Goal: Find specific page/section: Find specific page/section

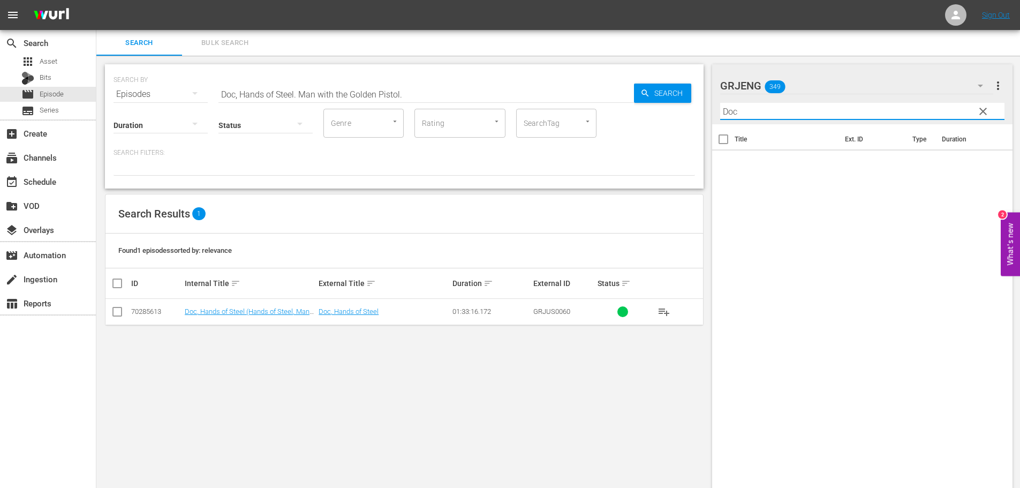
click at [757, 117] on input "Doc" at bounding box center [862, 111] width 285 height 17
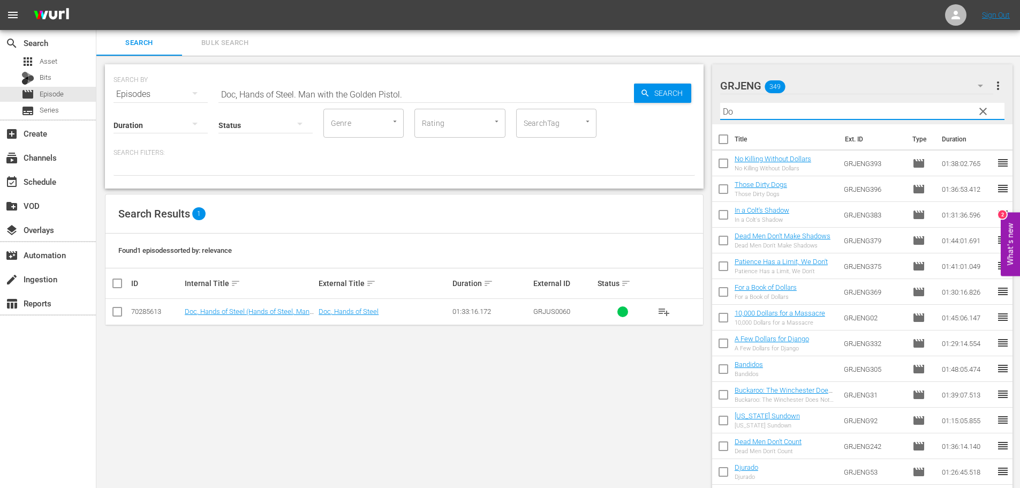
type input "D"
paste input "Man with the Golden Pistol. Doc, Hands of Steel."
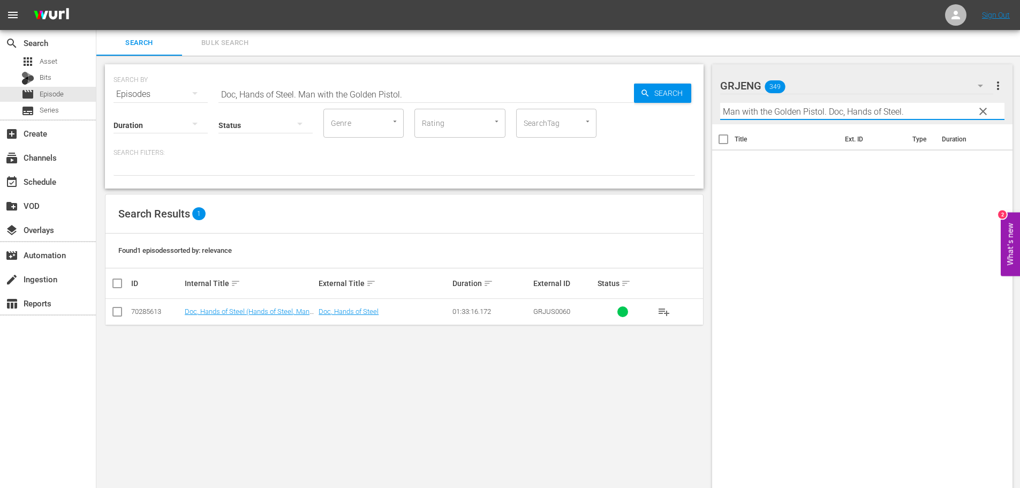
drag, startPoint x: 834, startPoint y: 114, endPoint x: 912, endPoint y: 111, distance: 78.2
click at [912, 111] on input "Man with the Golden Pistol. Doc, Hands of Steel." at bounding box center [862, 111] width 285 height 17
type input "Man with the Golden Pistol."
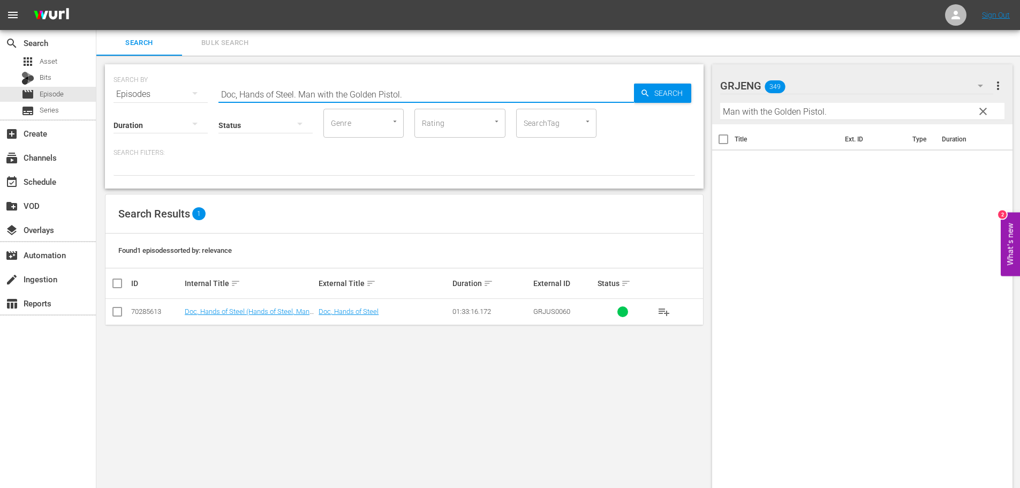
drag, startPoint x: 424, startPoint y: 87, endPoint x: 204, endPoint y: 96, distance: 220.3
click at [204, 96] on div "SEARCH BY Search By Episodes Search ID, Title, Description, Keywords, or Catego…" at bounding box center [405, 88] width 582 height 39
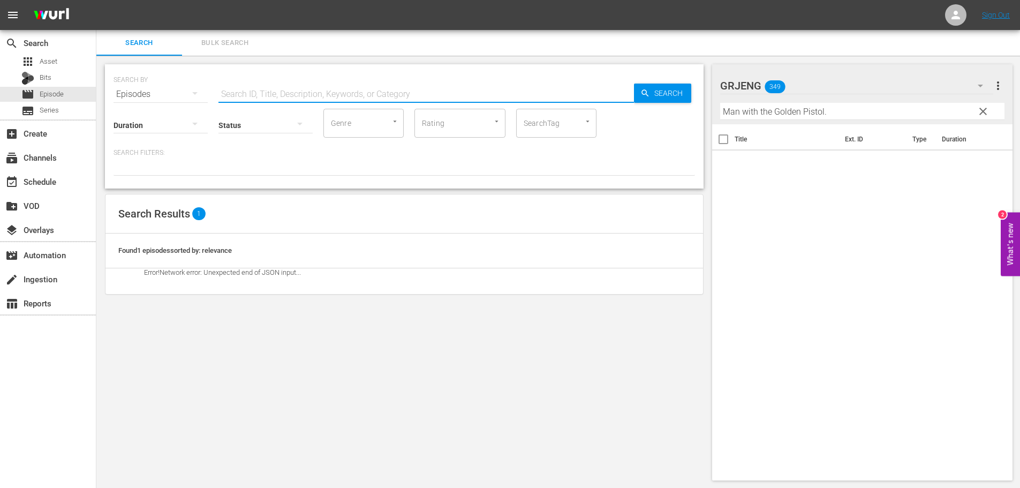
click at [305, 94] on input "text" at bounding box center [427, 94] width 416 height 26
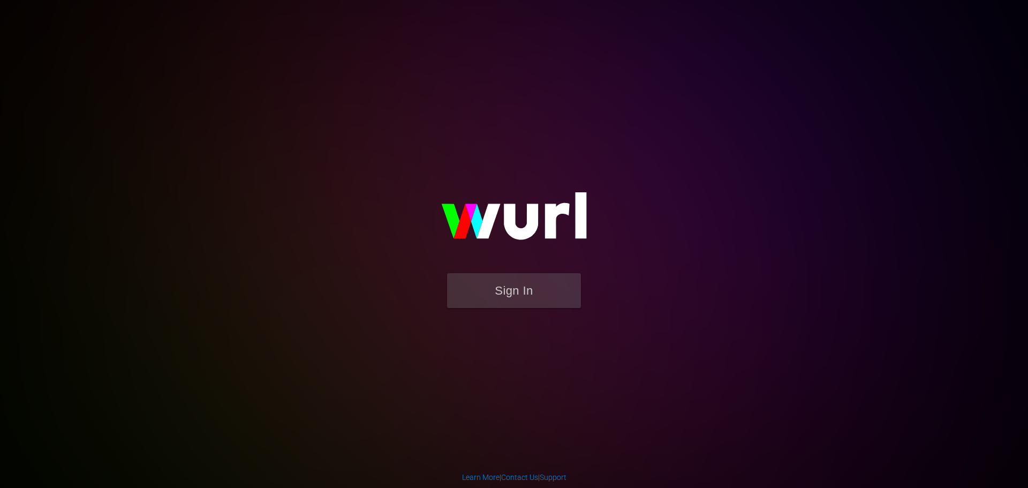
drag, startPoint x: 0, startPoint y: 0, endPoint x: 209, endPoint y: 242, distance: 319.4
click at [209, 242] on body "Sign In Learn More | Contact Us | Support" at bounding box center [514, 244] width 1028 height 488
click at [476, 287] on button "Sign In" at bounding box center [514, 290] width 134 height 35
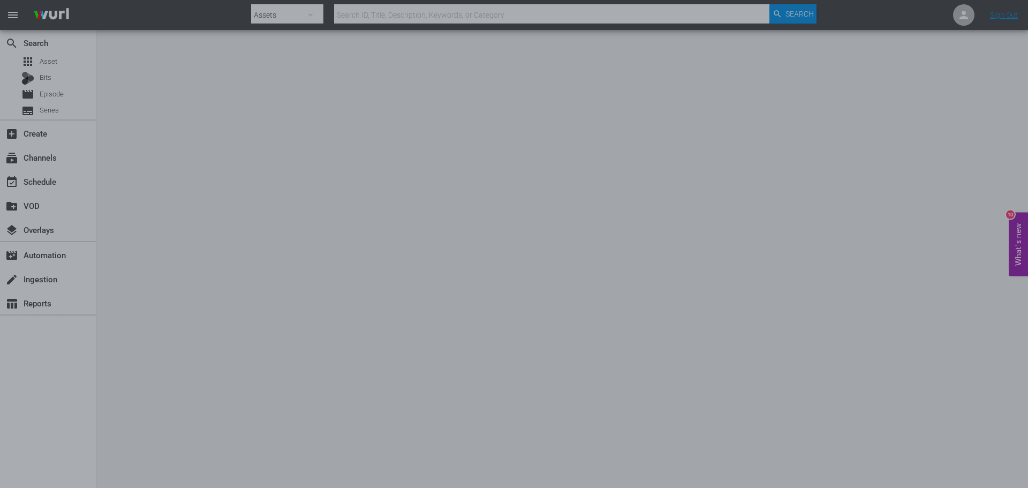
click at [178, 224] on div at bounding box center [514, 244] width 1028 height 488
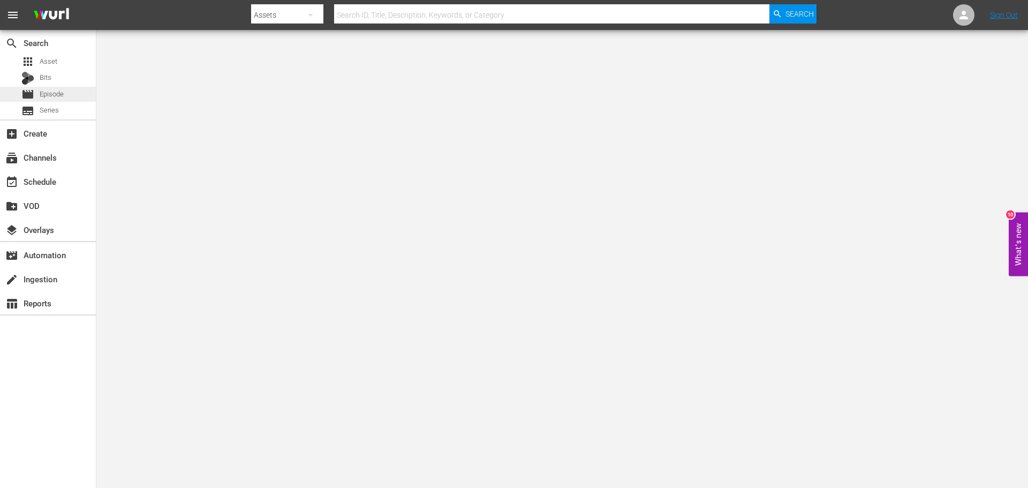
click at [46, 96] on span "Episode" at bounding box center [52, 94] width 24 height 11
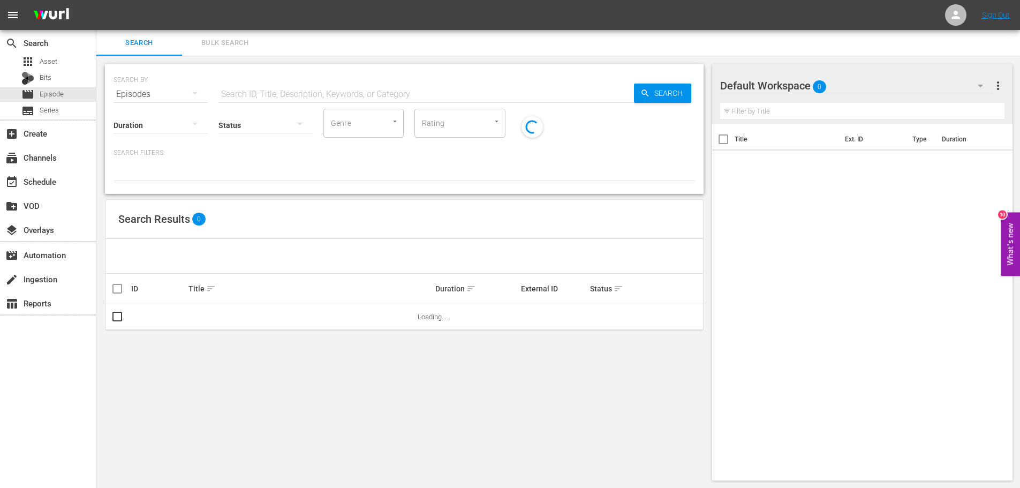
click at [247, 86] on input "text" at bounding box center [427, 94] width 416 height 26
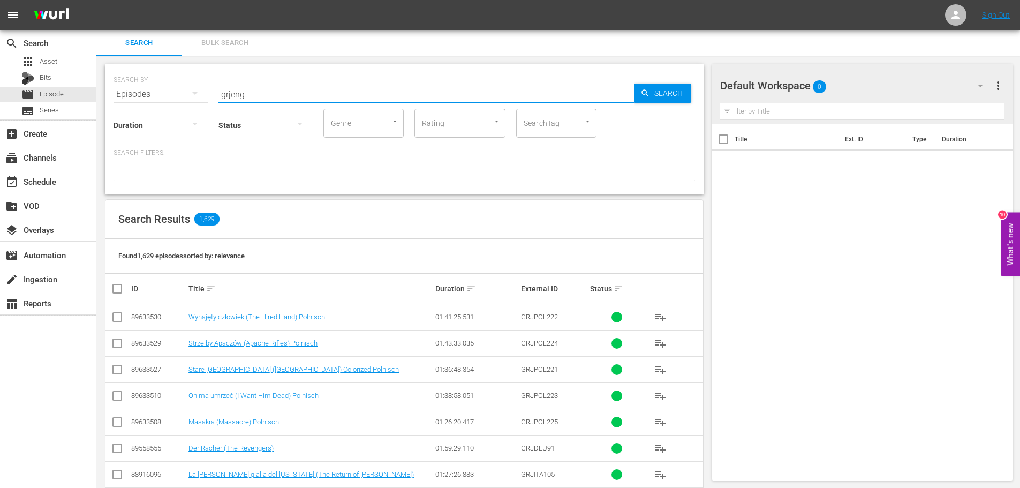
type input "grjeng"
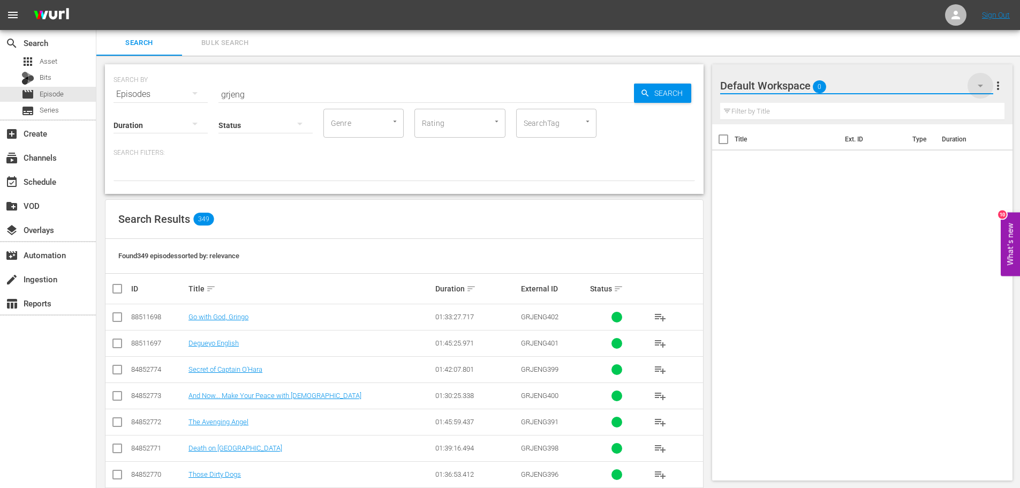
click at [982, 86] on icon "button" at bounding box center [980, 85] width 13 height 13
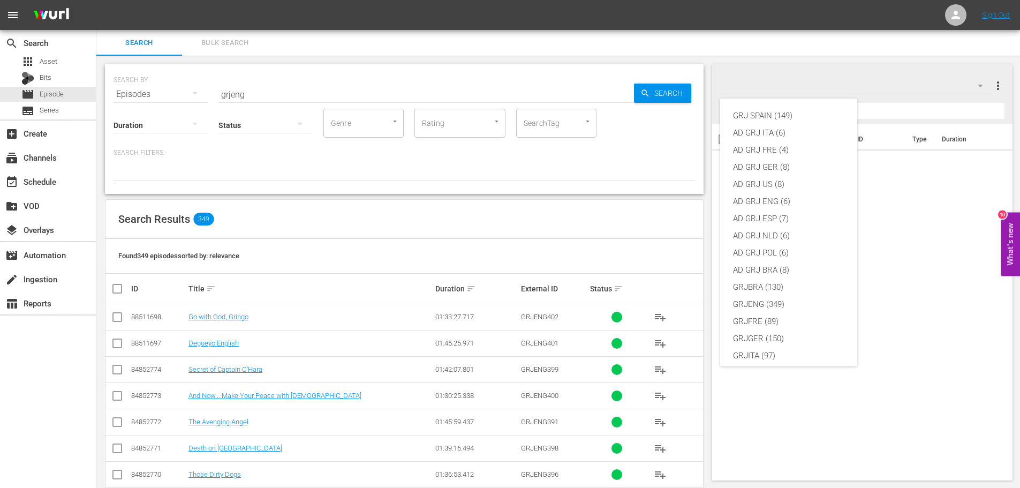
scroll to position [92, 0]
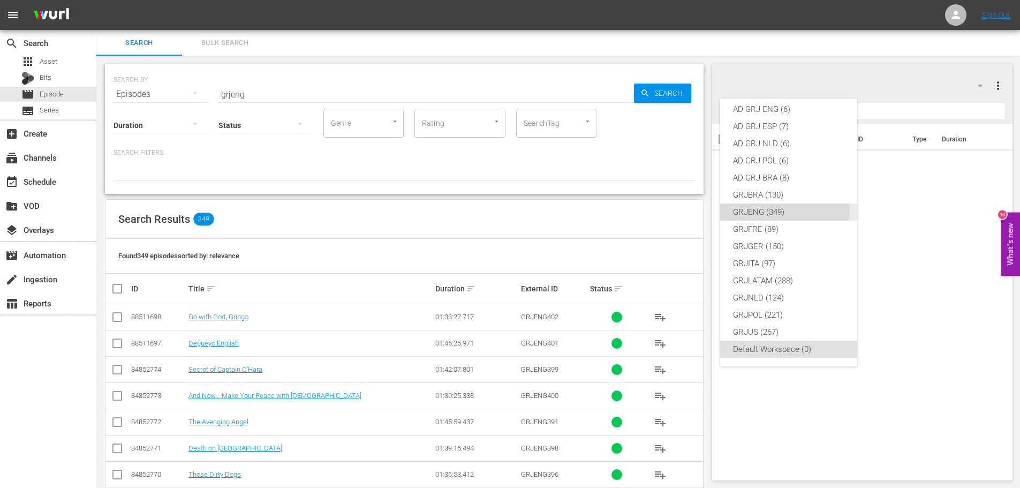
click at [770, 212] on div "GRJENG (349)" at bounding box center [788, 212] width 111 height 17
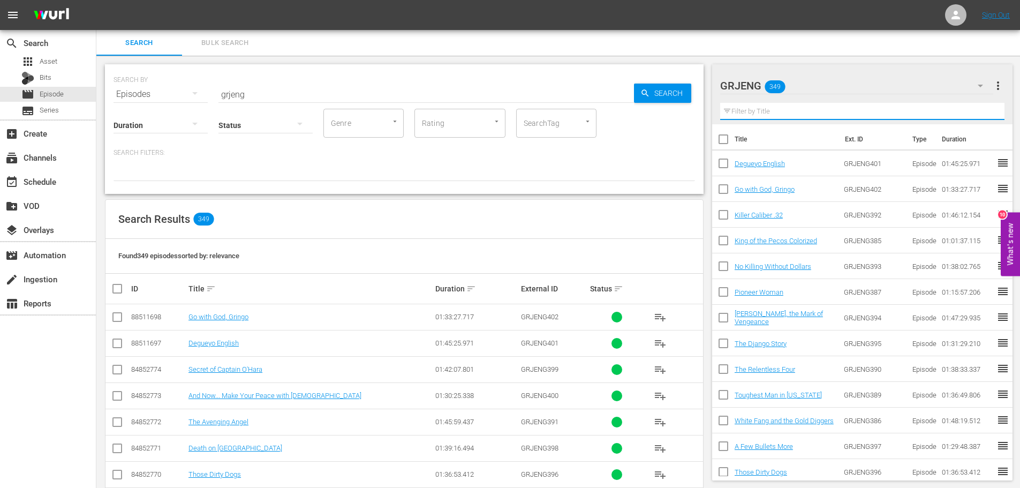
click at [739, 110] on input "text" at bounding box center [862, 111] width 285 height 17
paste input "Man with the Golden Pistol. Doc, Hands of Steel."
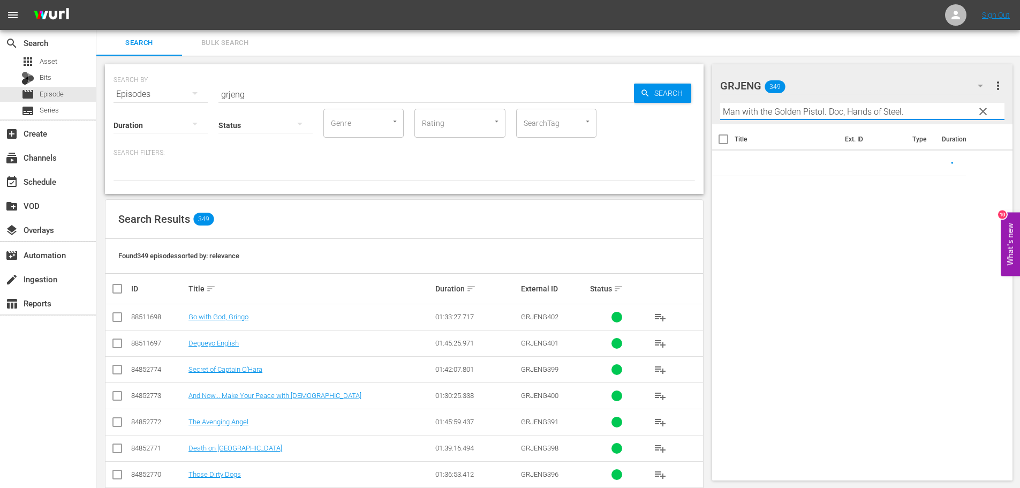
drag, startPoint x: 831, startPoint y: 110, endPoint x: 918, endPoint y: 112, distance: 86.8
click at [918, 112] on input "Man with the Golden Pistol. Doc, Hands of Steel." at bounding box center [862, 111] width 285 height 17
type input "Man with the Golden Pistol."
click at [278, 93] on input "grjeng" at bounding box center [427, 94] width 416 height 26
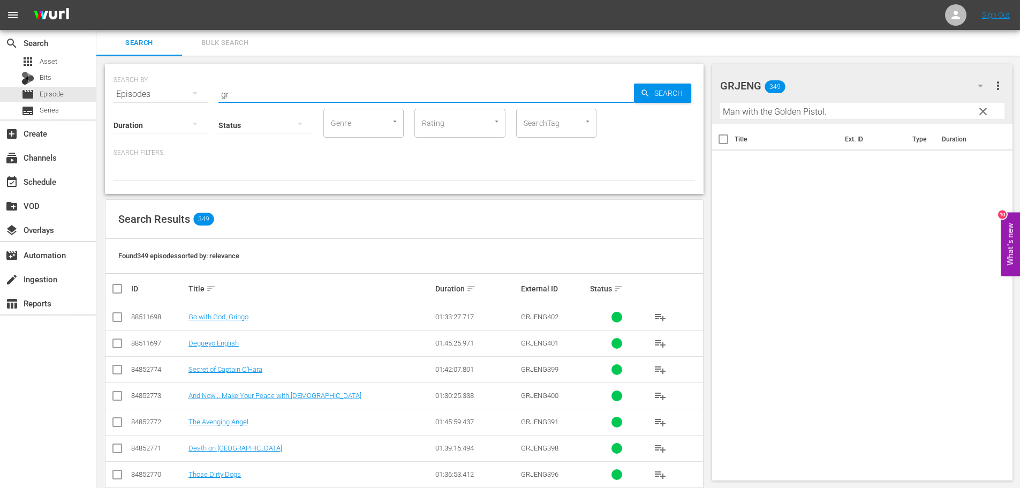
type input "g"
drag, startPoint x: 278, startPoint y: 93, endPoint x: 274, endPoint y: 104, distance: 11.9
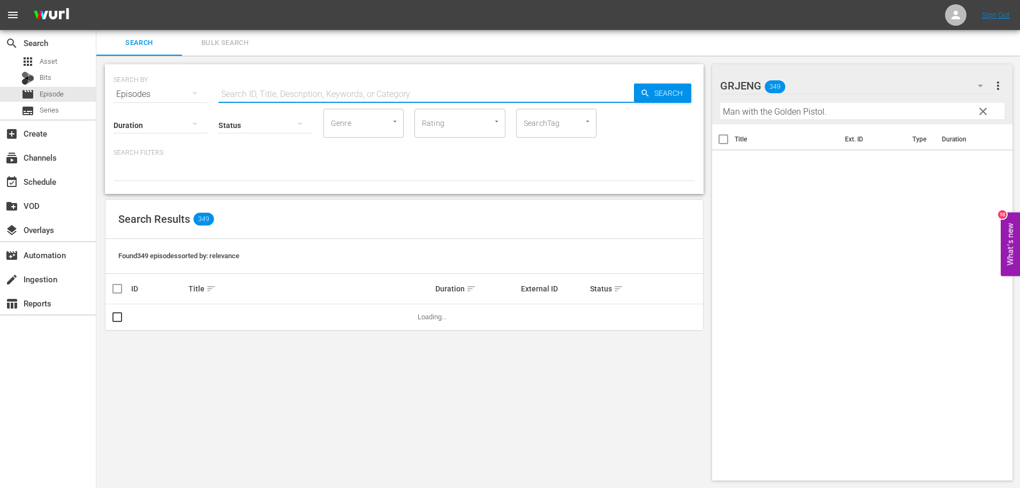
drag, startPoint x: 274, startPoint y: 104, endPoint x: 264, endPoint y: 91, distance: 16.8
click at [264, 91] on input "text" at bounding box center [427, 94] width 416 height 26
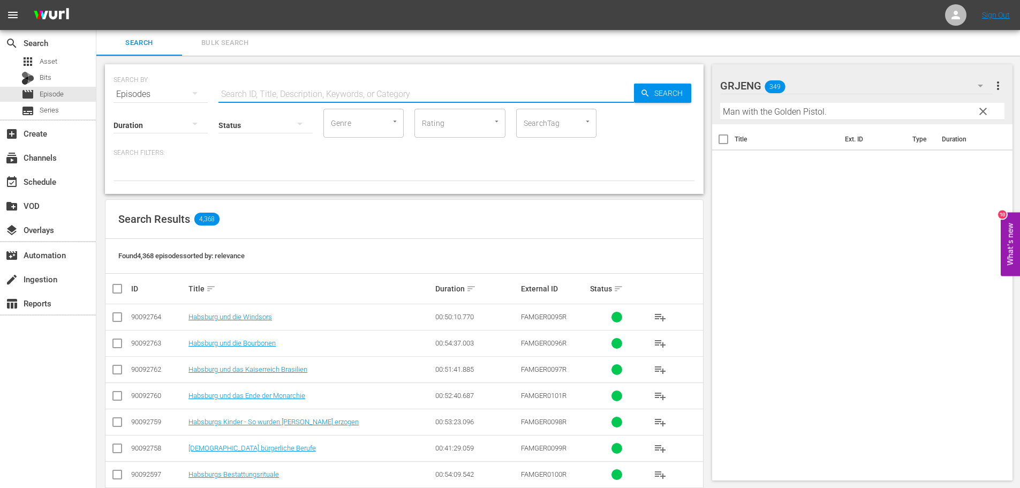
paste input "Man with the Golden Pistol. Doc, Hands of Steel."
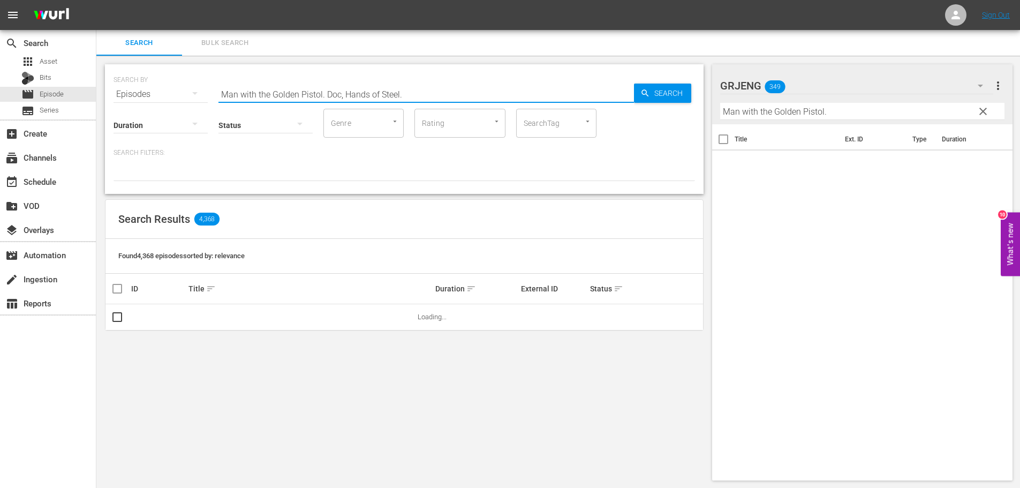
drag, startPoint x: 327, startPoint y: 95, endPoint x: 424, endPoint y: 96, distance: 97.5
click at [424, 96] on input "Man with the Golden Pistol. Doc, Hands of Steel." at bounding box center [427, 94] width 416 height 26
type input "Man with the Golden Pistol. Doc, Hands of Steel."
click at [358, 293] on div "Title sort" at bounding box center [310, 288] width 243 height 13
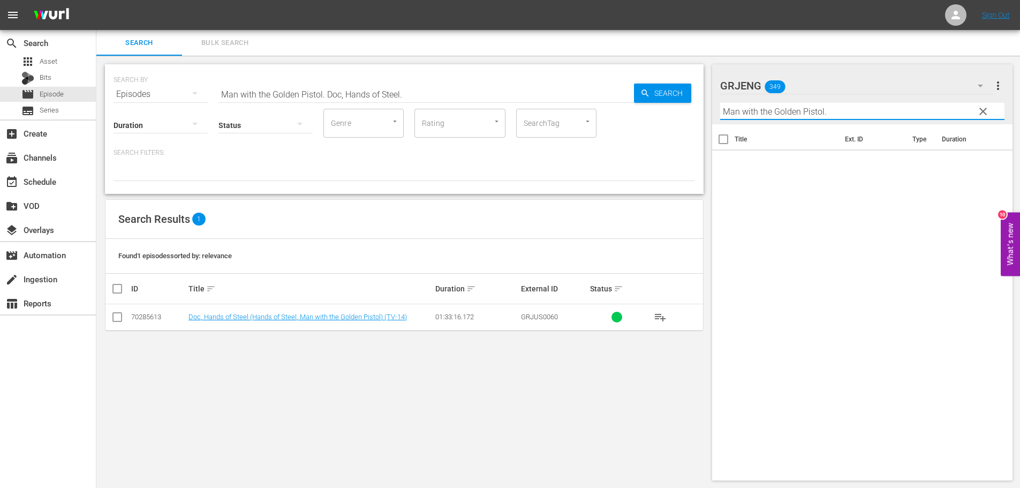
click at [834, 111] on input "Man with the Golden Pistol." at bounding box center [862, 111] width 285 height 17
type input "Man with the Golden Pistol"
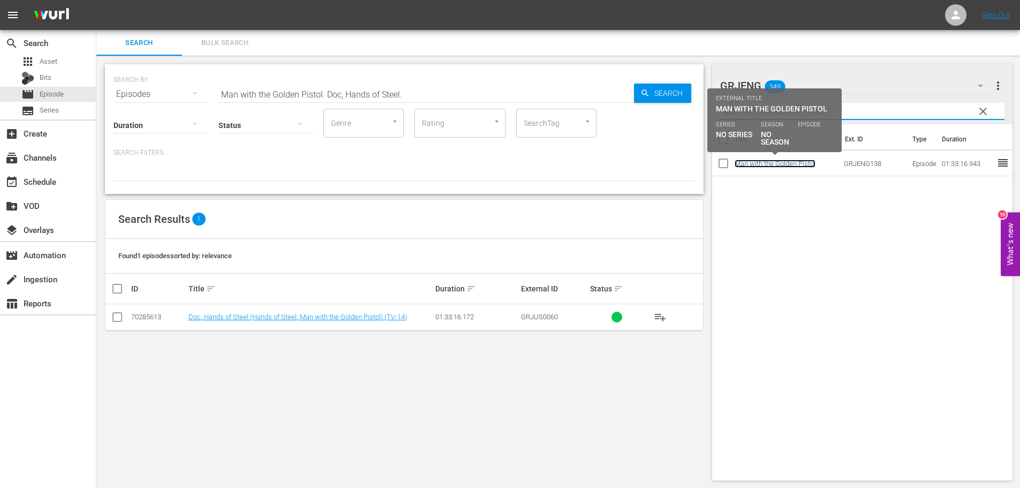
click at [776, 161] on link "Man with the Golden Pistol" at bounding box center [775, 164] width 81 height 8
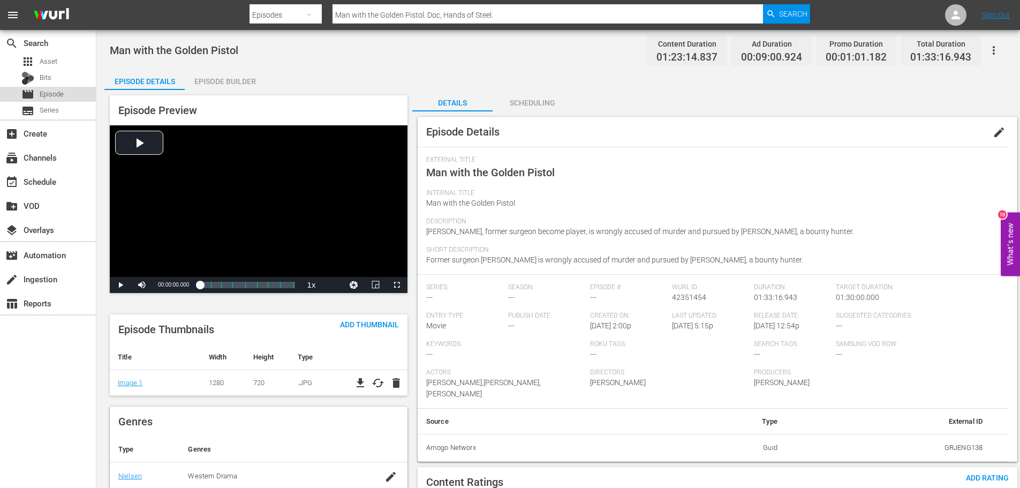
click at [63, 92] on span "Episode" at bounding box center [52, 94] width 24 height 11
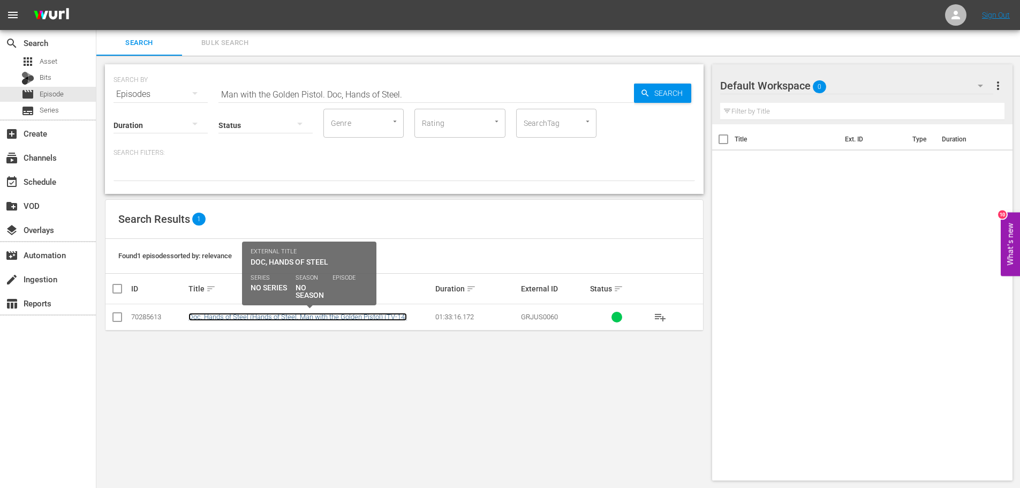
click at [307, 318] on link "Doc, Hands of Steel (Hands of Steel, Man with the Golden Pistol) (TV-14)" at bounding box center [298, 317] width 219 height 8
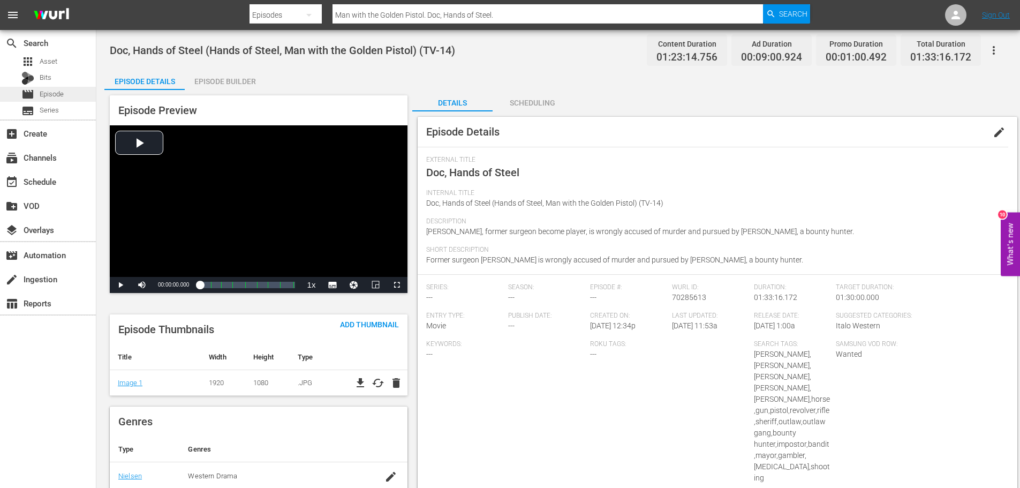
click at [49, 95] on span "Episode" at bounding box center [52, 94] width 24 height 11
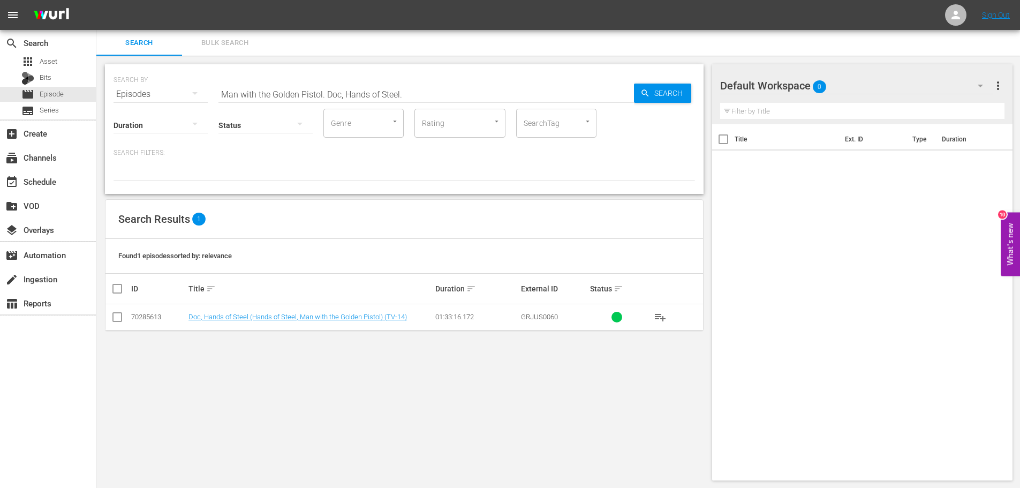
click at [981, 80] on icon "button" at bounding box center [980, 85] width 13 height 13
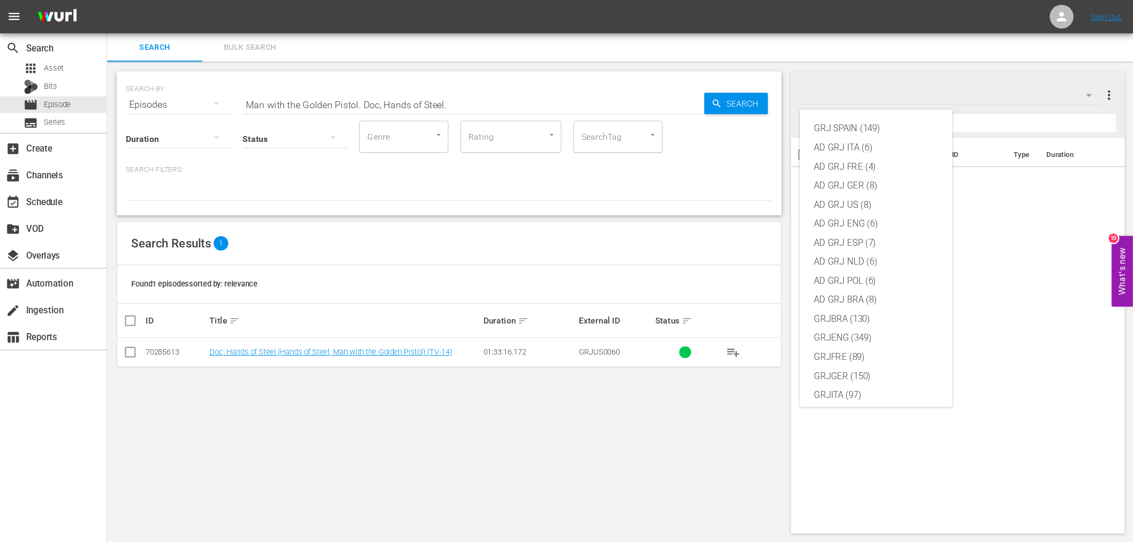
scroll to position [92, 0]
click at [762, 208] on div "GRJENG (349)" at bounding box center [788, 212] width 111 height 17
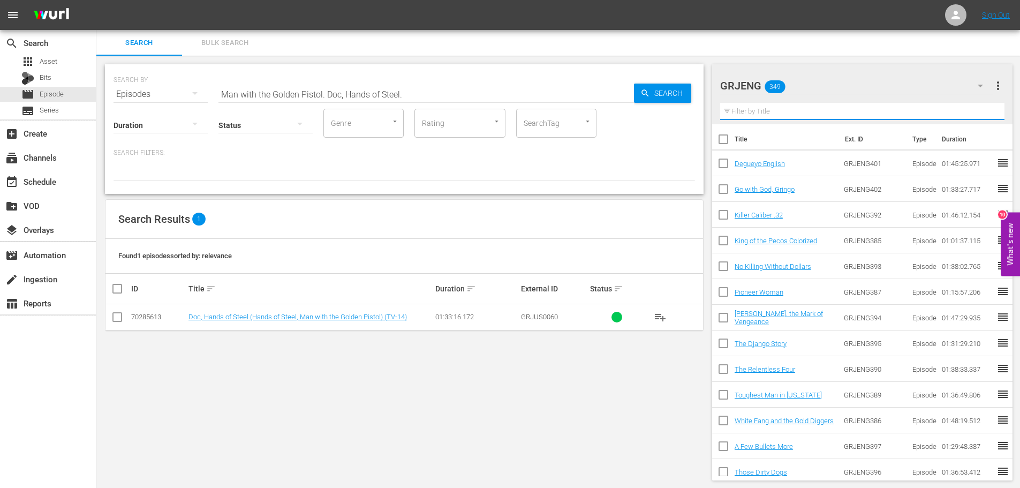
click at [749, 109] on input "text" at bounding box center [862, 111] width 285 height 17
paste input "No Killing Without Dollars"
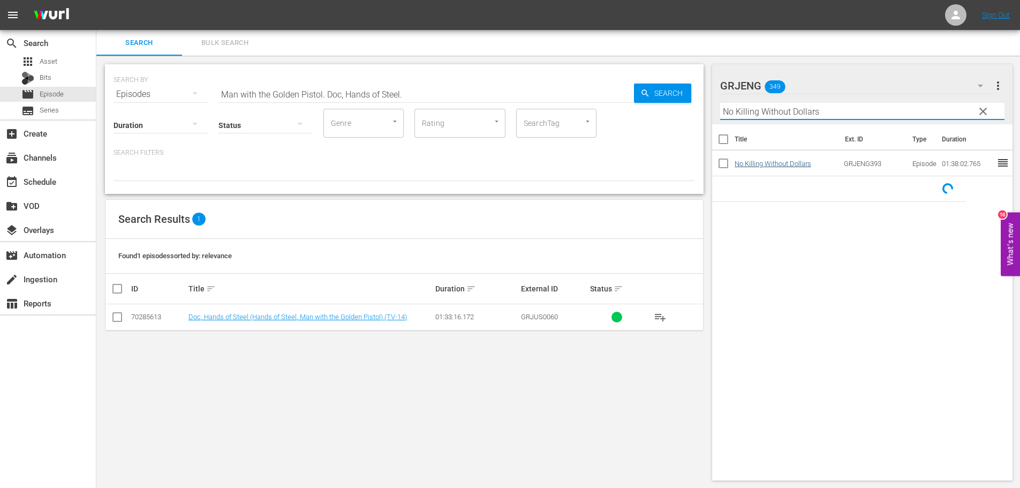
type input "No Killing Without Dollars"
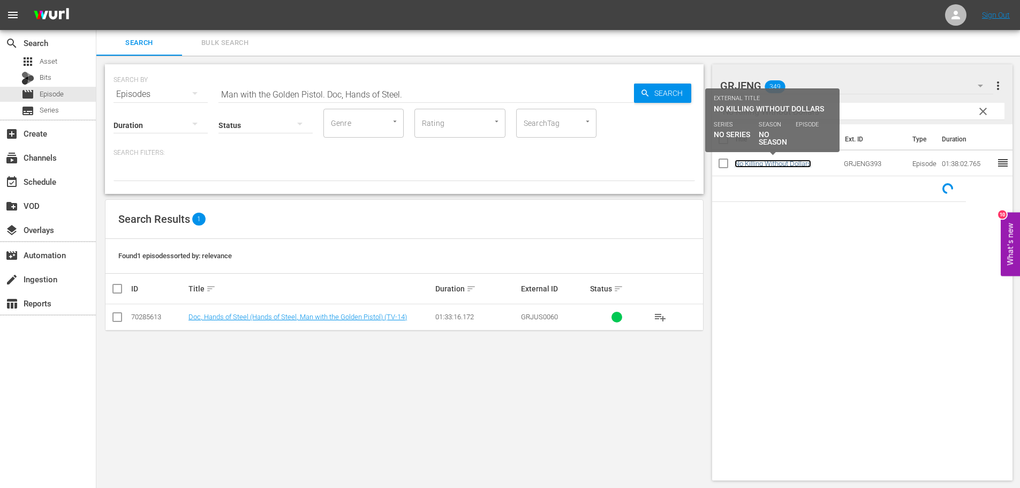
click at [798, 164] on link "No Killing Without Dollars" at bounding box center [773, 164] width 77 height 8
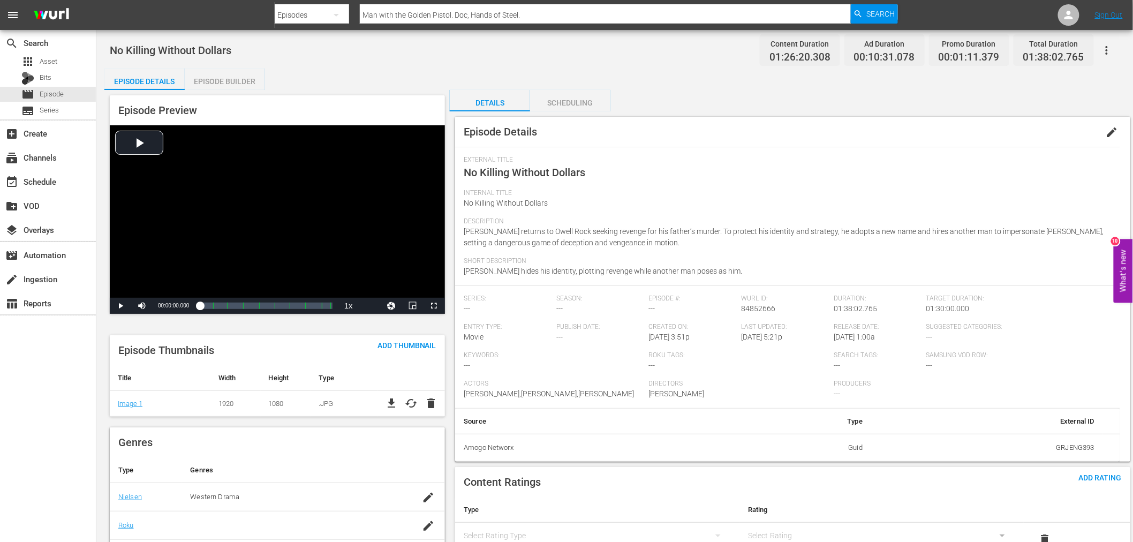
drag, startPoint x: 990, startPoint y: 1, endPoint x: 809, endPoint y: 168, distance: 246.0
click at [809, 168] on div "External Title No Killing Without Dollars" at bounding box center [788, 172] width 648 height 33
drag, startPoint x: 36, startPoint y: 96, endPoint x: 55, endPoint y: 16, distance: 82.4
click at [36, 96] on div "movie Episode" at bounding box center [42, 94] width 42 height 15
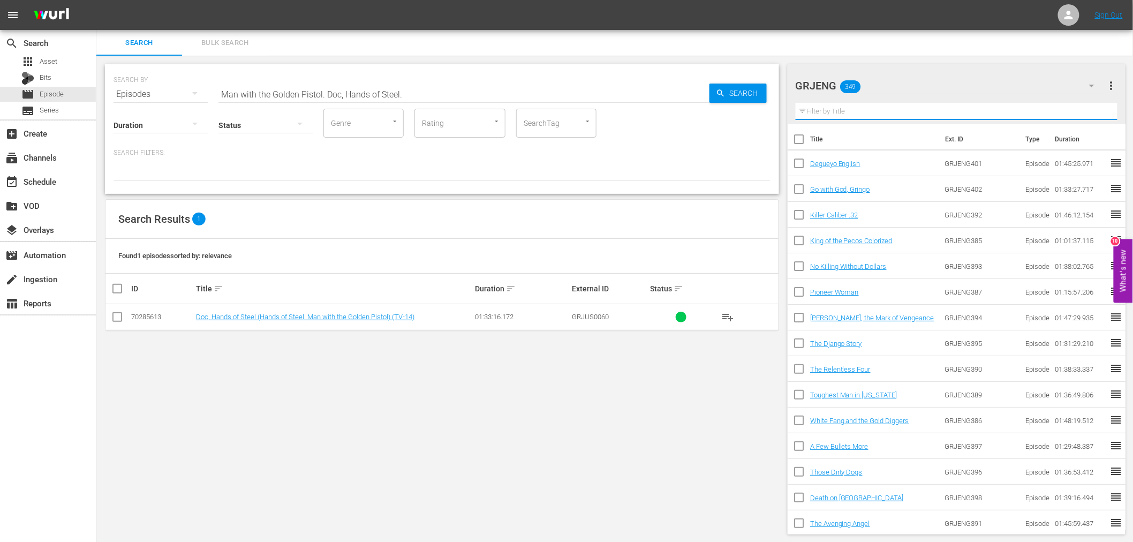
click at [855, 116] on input "text" at bounding box center [957, 111] width 322 height 17
paste input "Pioneer Woman"
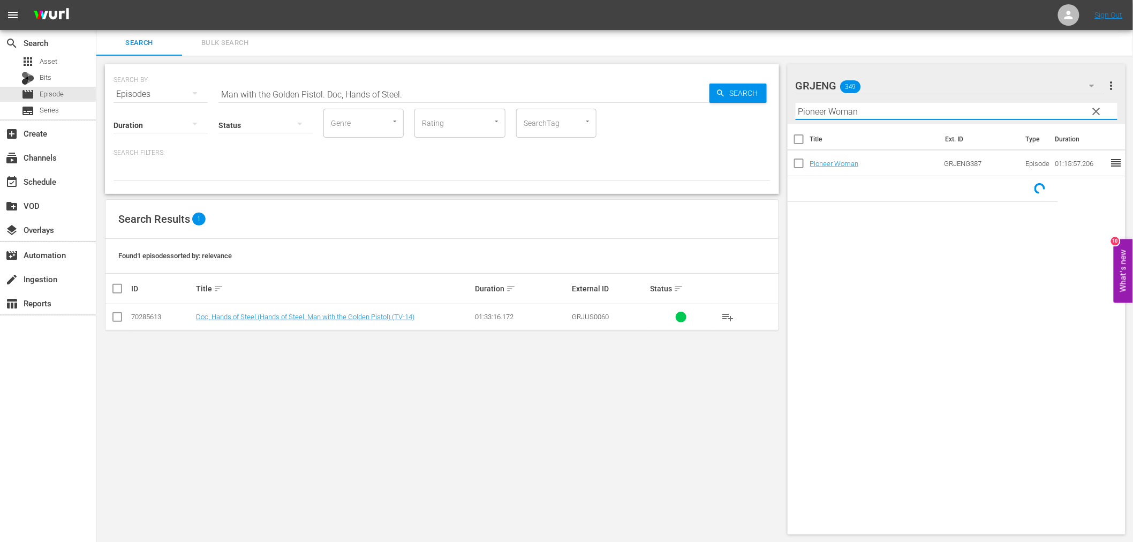
type input "Pioneer Woman"
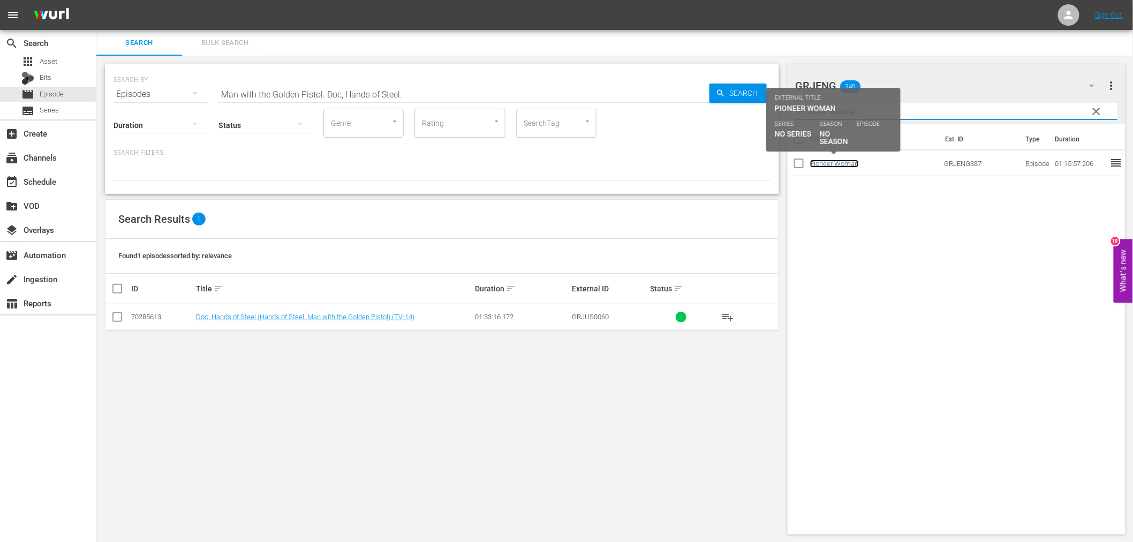
click at [826, 161] on link "Pioneer Woman" at bounding box center [834, 164] width 49 height 8
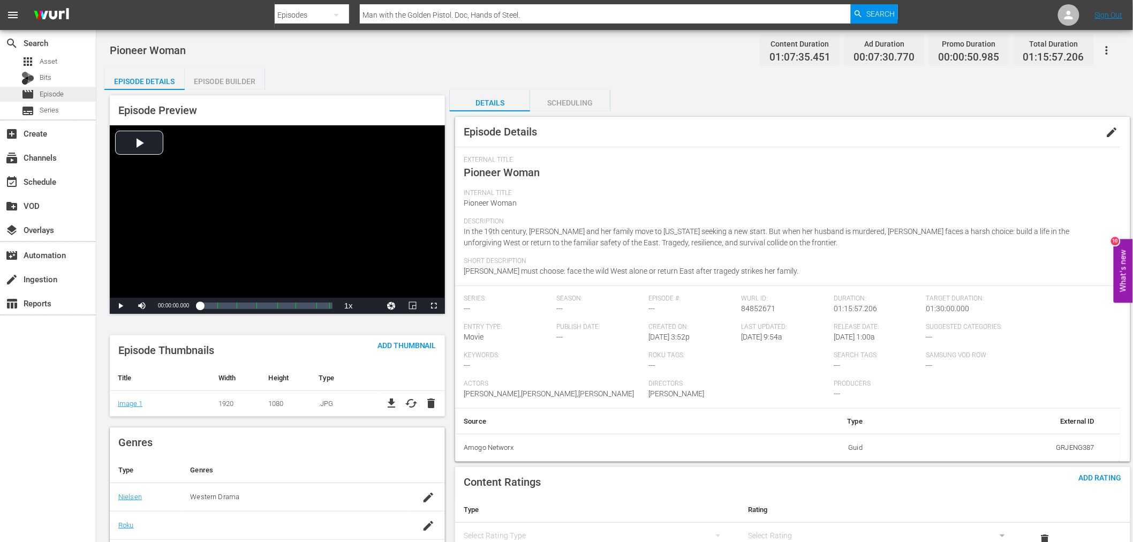
click at [56, 94] on span "Episode" at bounding box center [52, 94] width 24 height 11
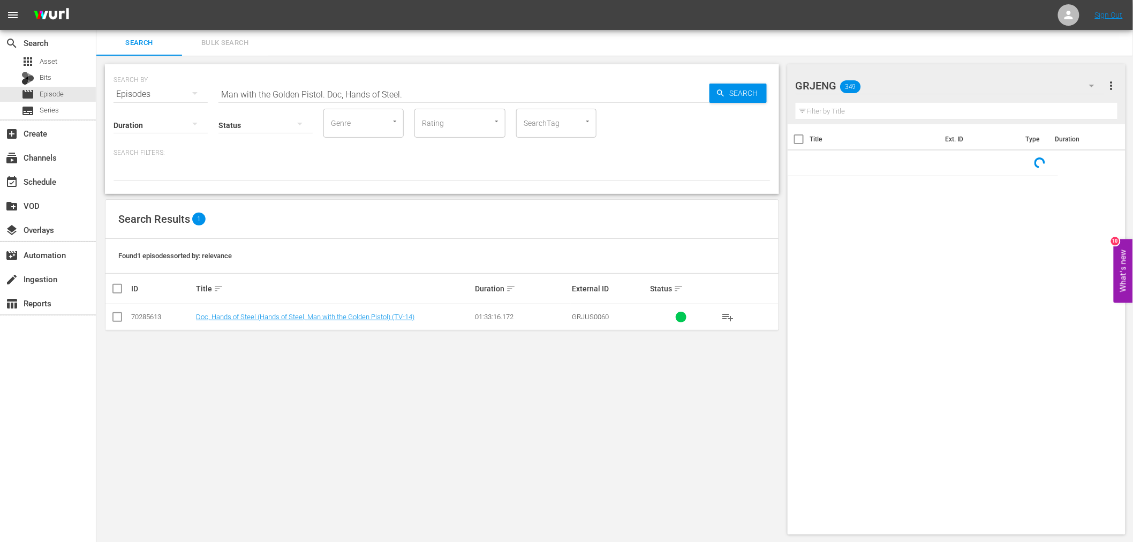
click at [875, 111] on input "text" at bounding box center [957, 111] width 322 height 17
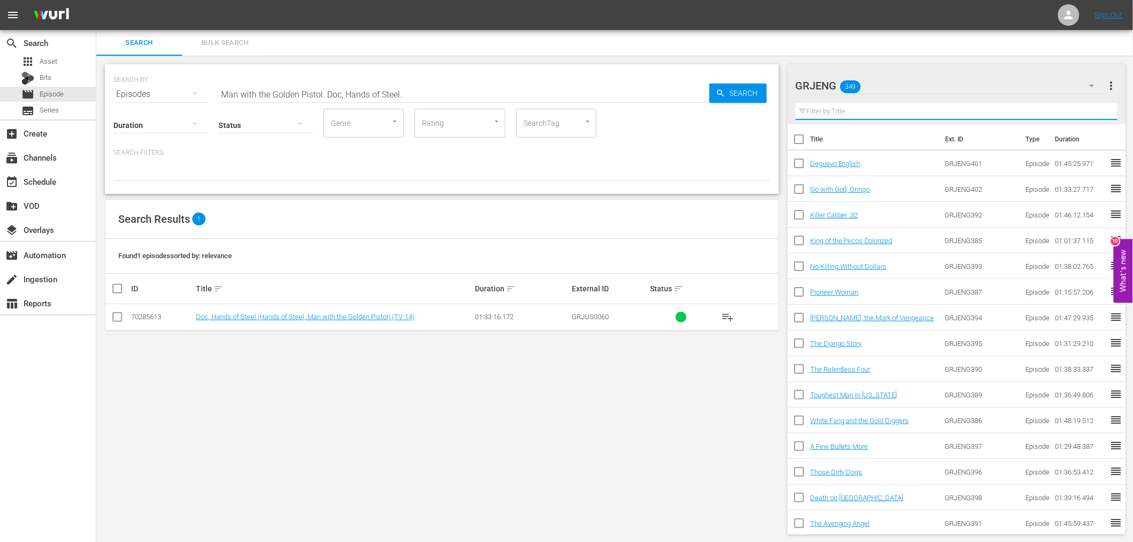
paste input "The Django Story"
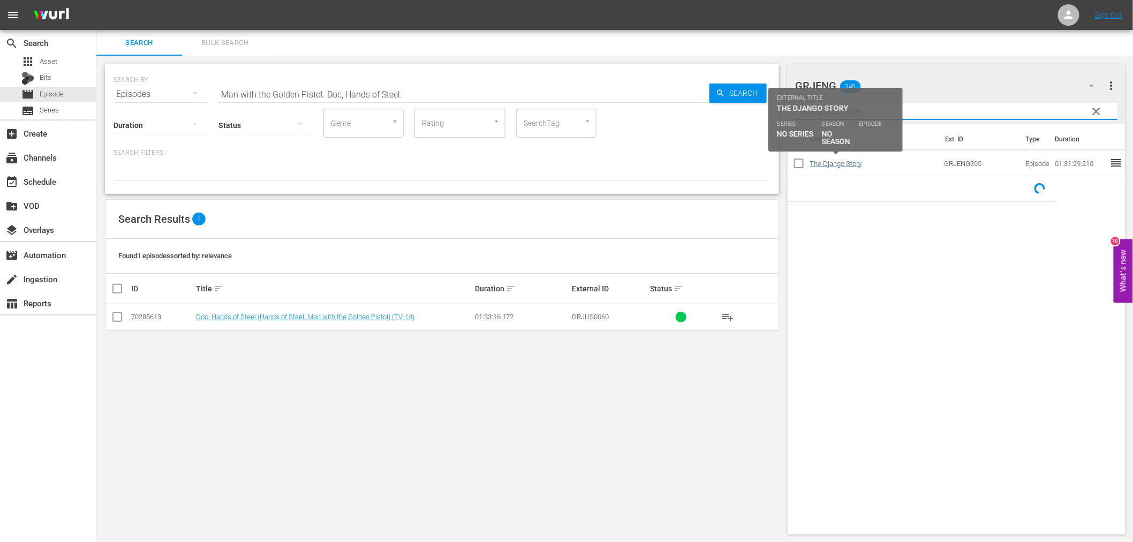
type input "The Django Story"
click at [844, 163] on link "The Django Story" at bounding box center [836, 164] width 52 height 8
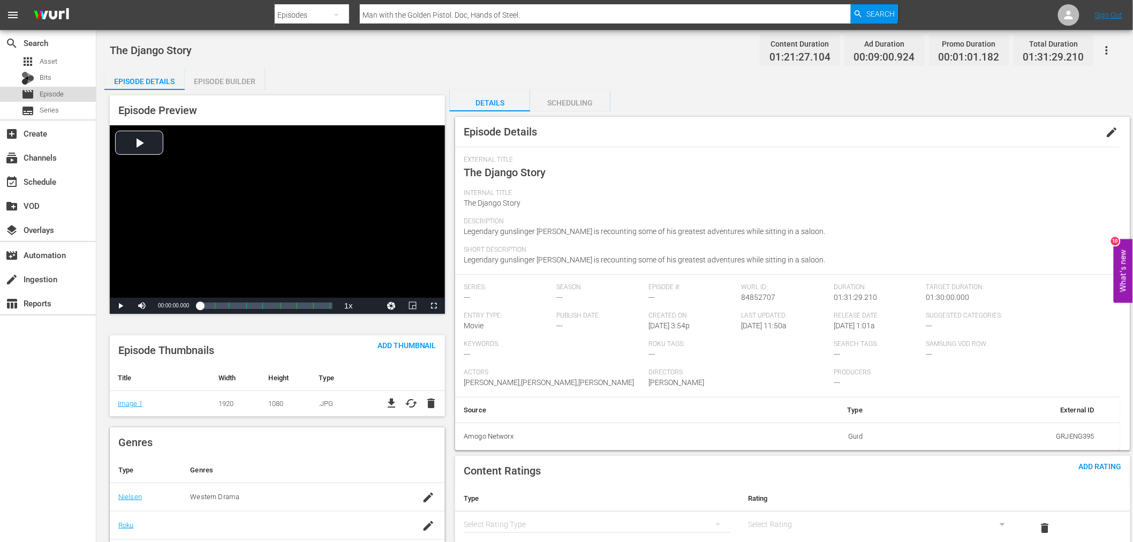
click at [52, 93] on span "Episode" at bounding box center [52, 94] width 24 height 11
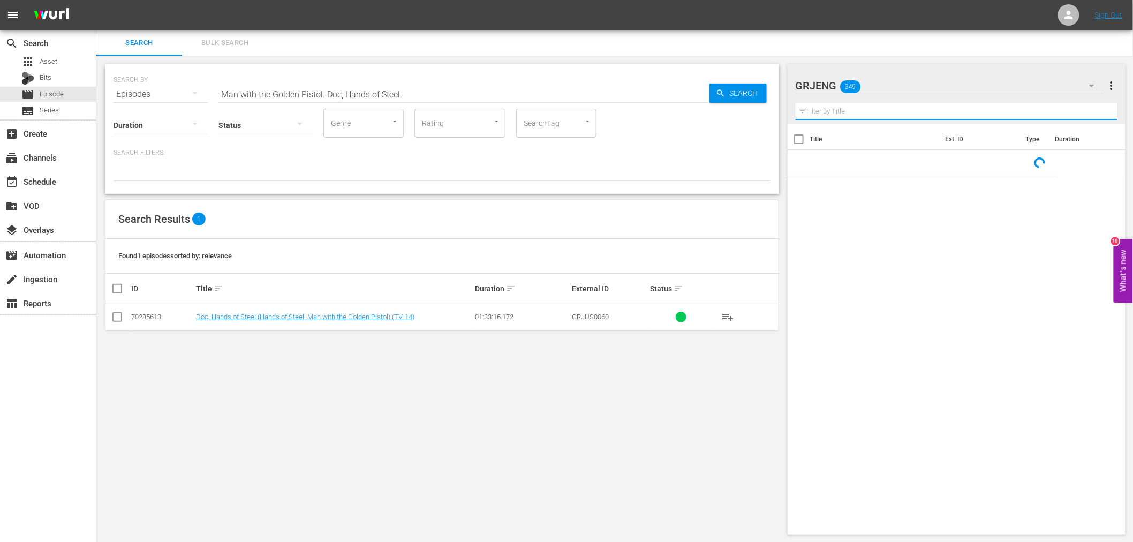
click at [827, 107] on input "text" at bounding box center [957, 111] width 322 height 17
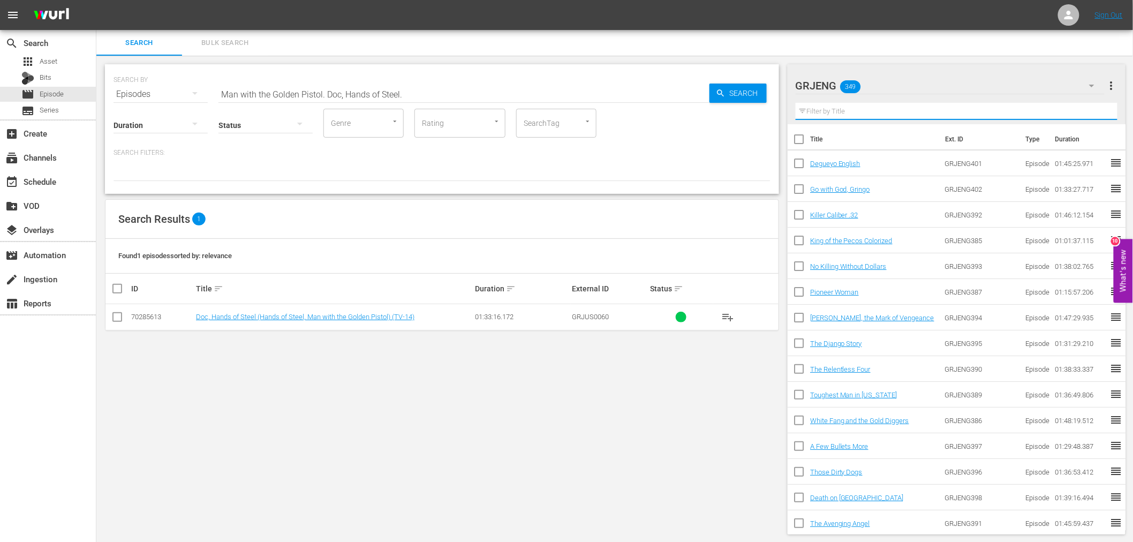
paste input "Toughest Man in [US_STATE]"
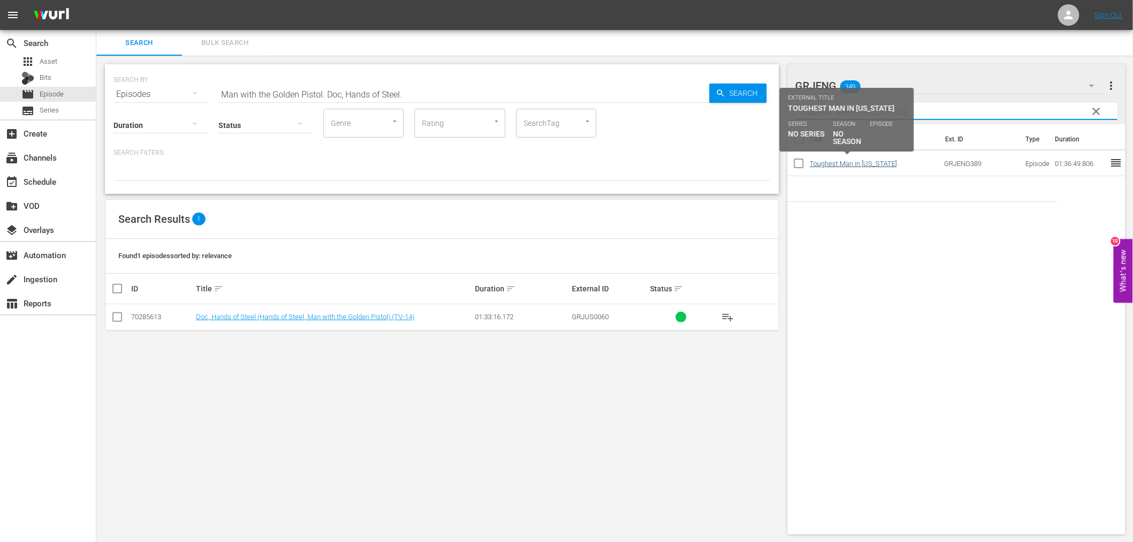
type input "Toughest Man in [US_STATE]"
click at [864, 162] on link "Toughest Man in [US_STATE]" at bounding box center [853, 164] width 87 height 8
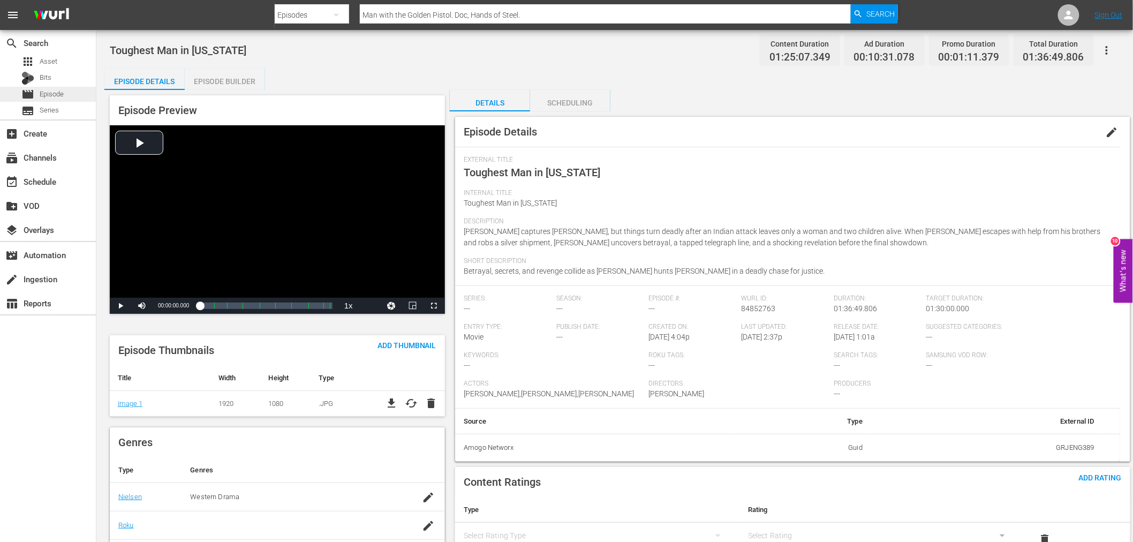
click at [52, 96] on span "Episode" at bounding box center [52, 94] width 24 height 11
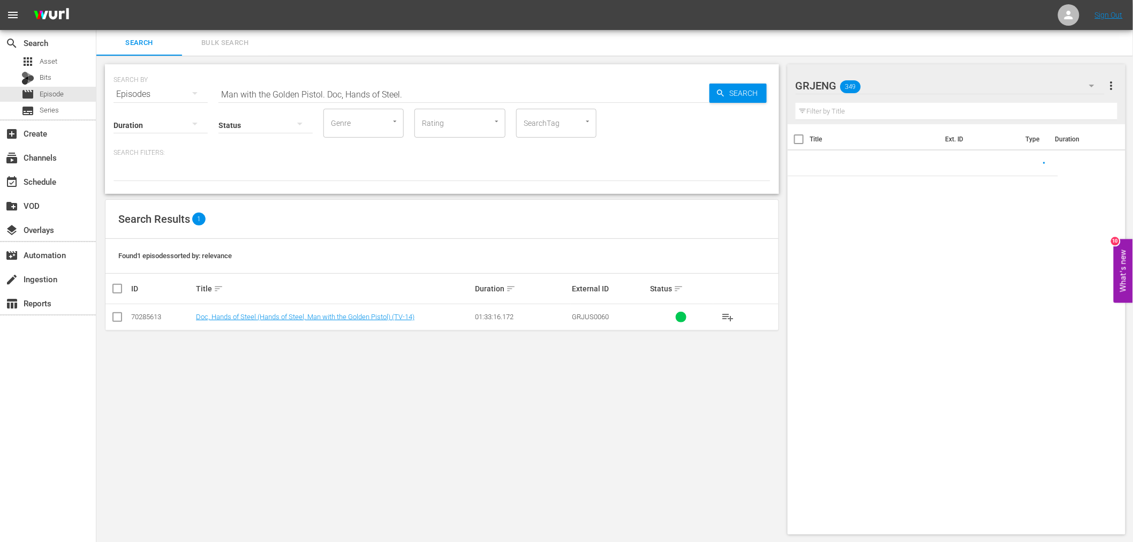
click at [845, 107] on input "text" at bounding box center [957, 111] width 322 height 17
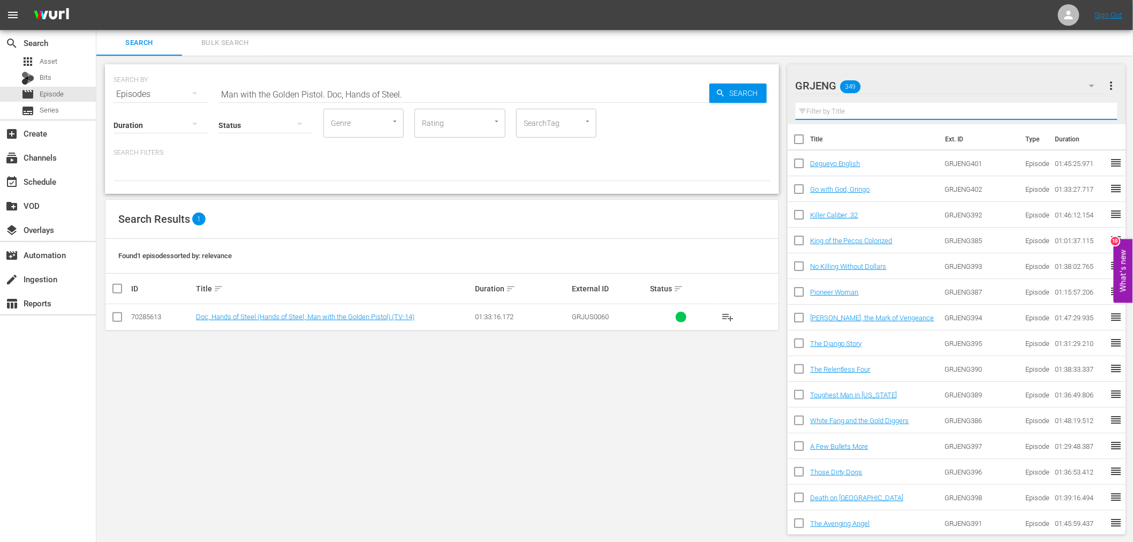
paste input "White Fang and the Gold Diggers"
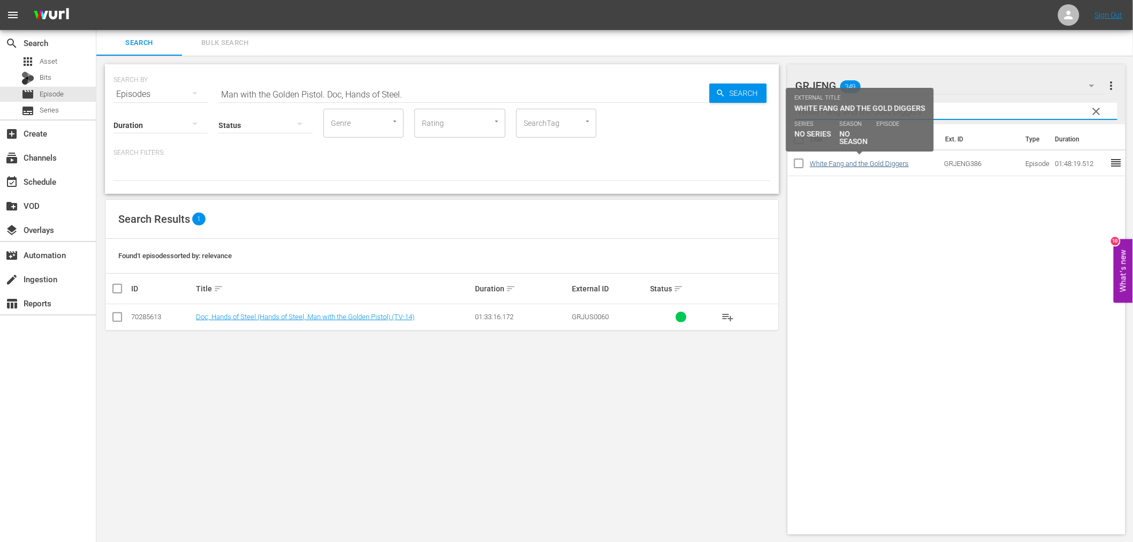
type input "White Fang and the Gold Diggers"
click at [896, 165] on link "White Fang and the Gold Diggers" at bounding box center [859, 164] width 99 height 8
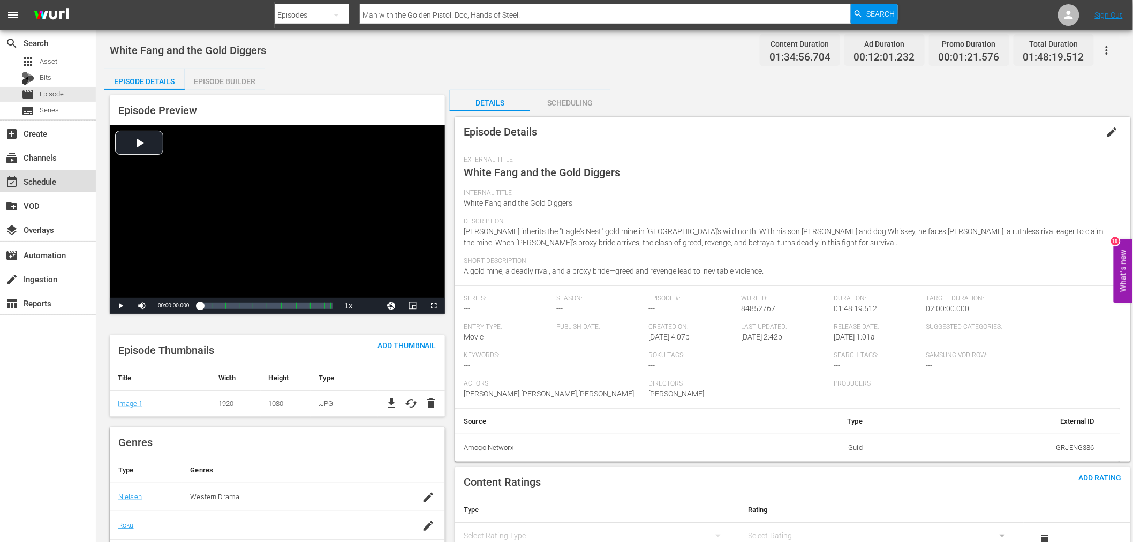
click at [76, 183] on div "event_available Schedule" at bounding box center [48, 180] width 96 height 21
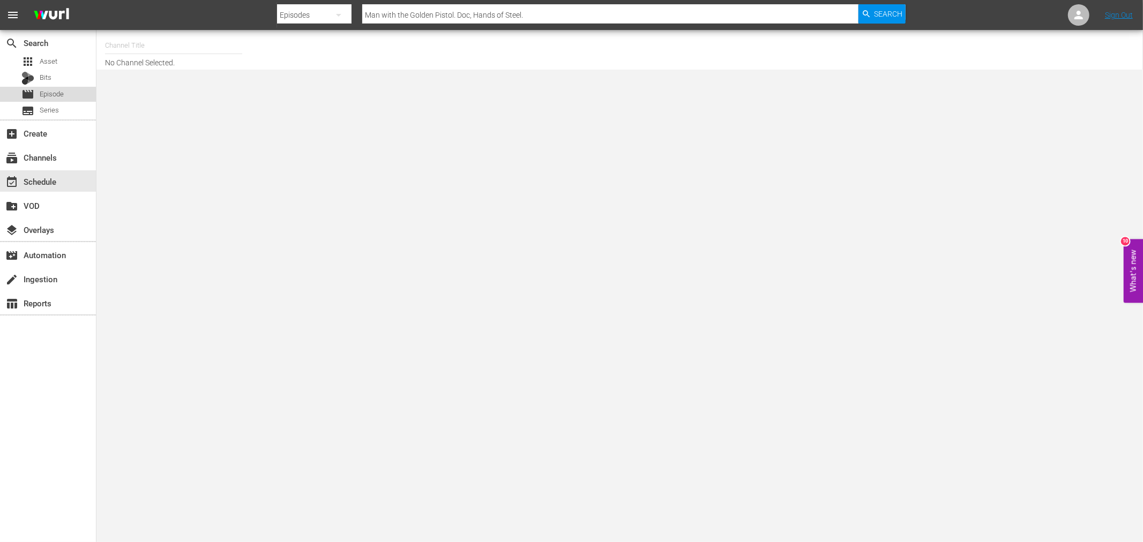
click at [48, 89] on span "Episode" at bounding box center [52, 94] width 24 height 11
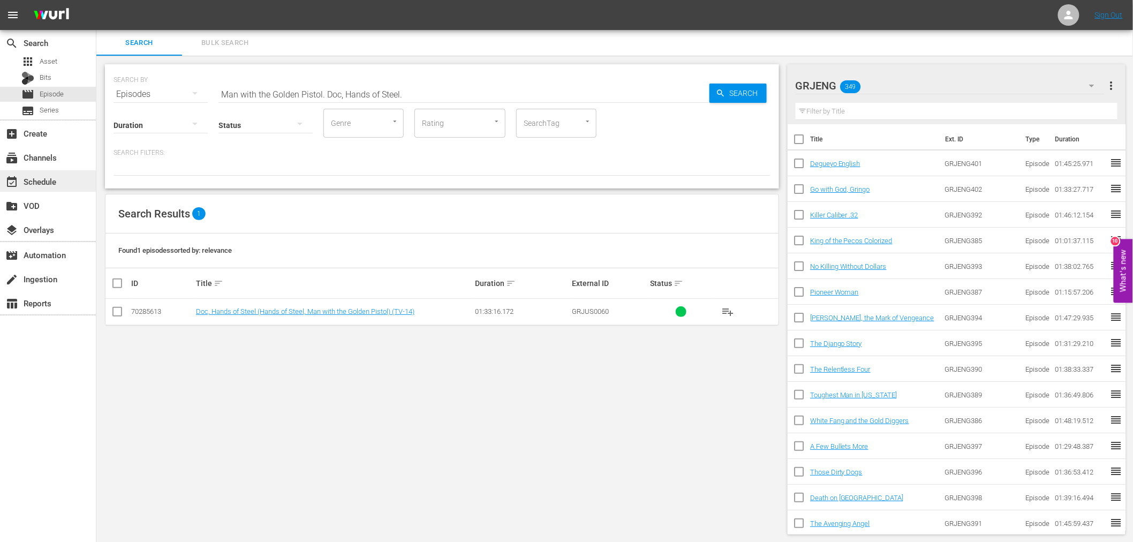
click at [50, 179] on div "event_available Schedule" at bounding box center [30, 180] width 60 height 10
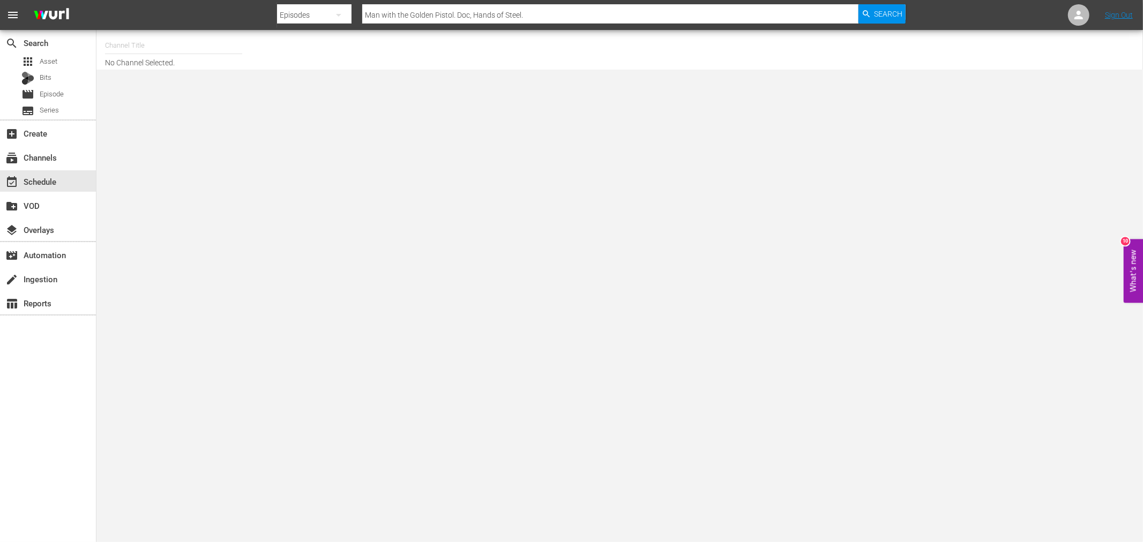
click at [159, 42] on input "text" at bounding box center [173, 46] width 137 height 26
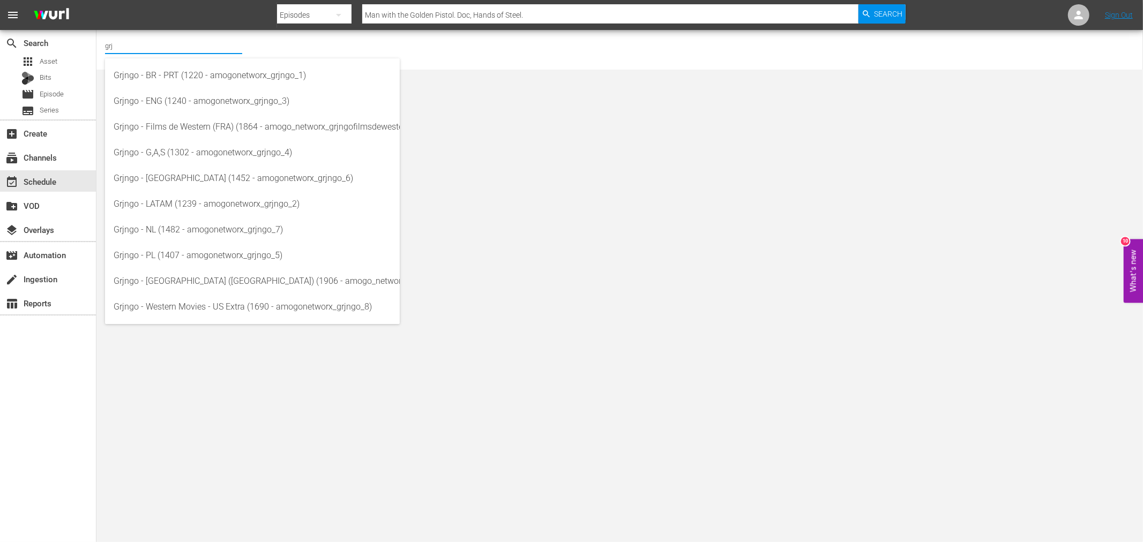
type input "grj"
click at [52, 92] on span "Episode" at bounding box center [52, 94] width 24 height 11
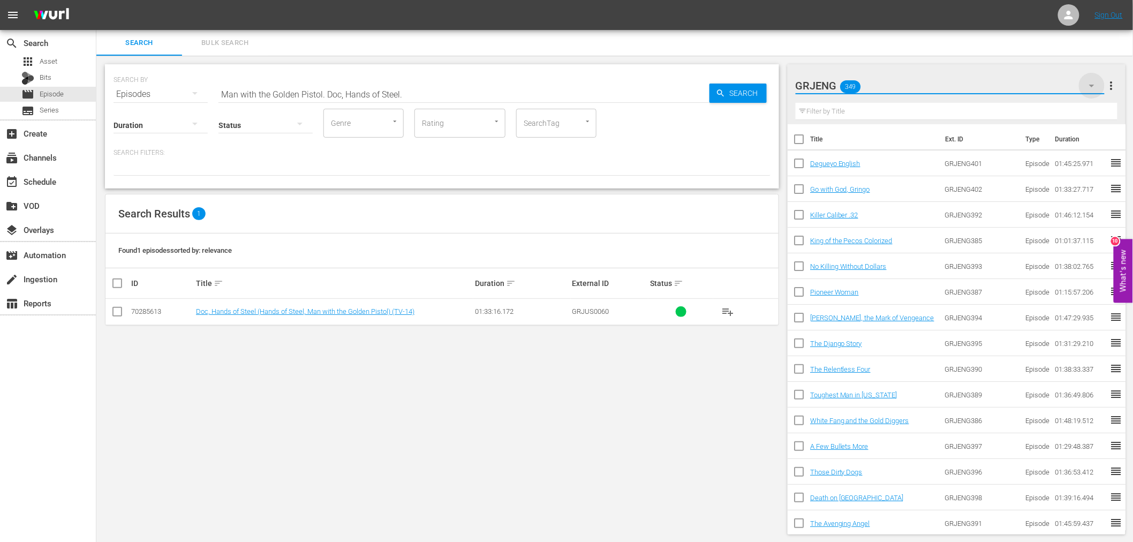
click at [1028, 81] on icon "button" at bounding box center [1092, 85] width 13 height 13
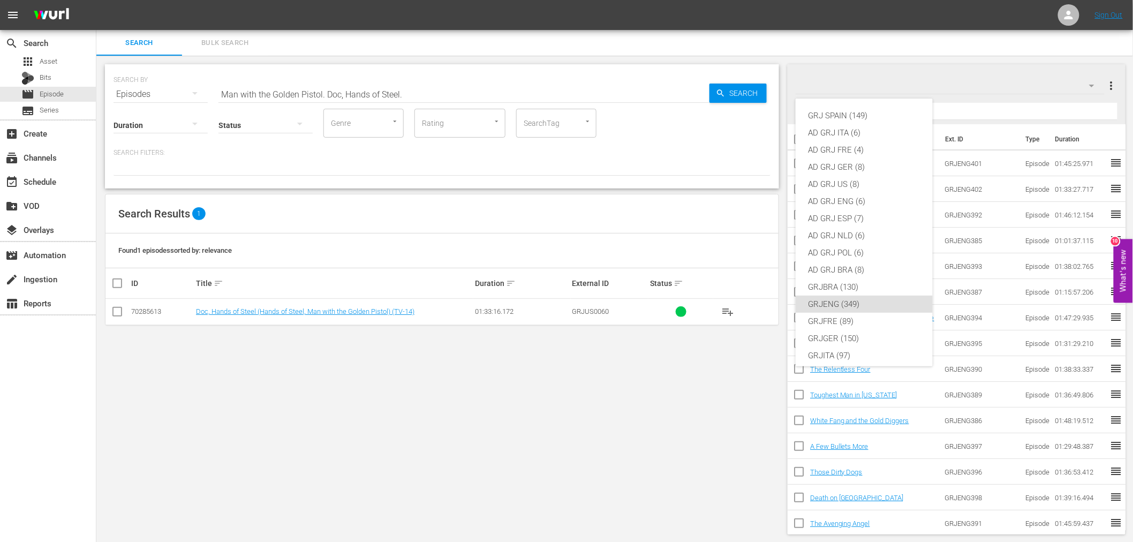
scroll to position [92, 0]
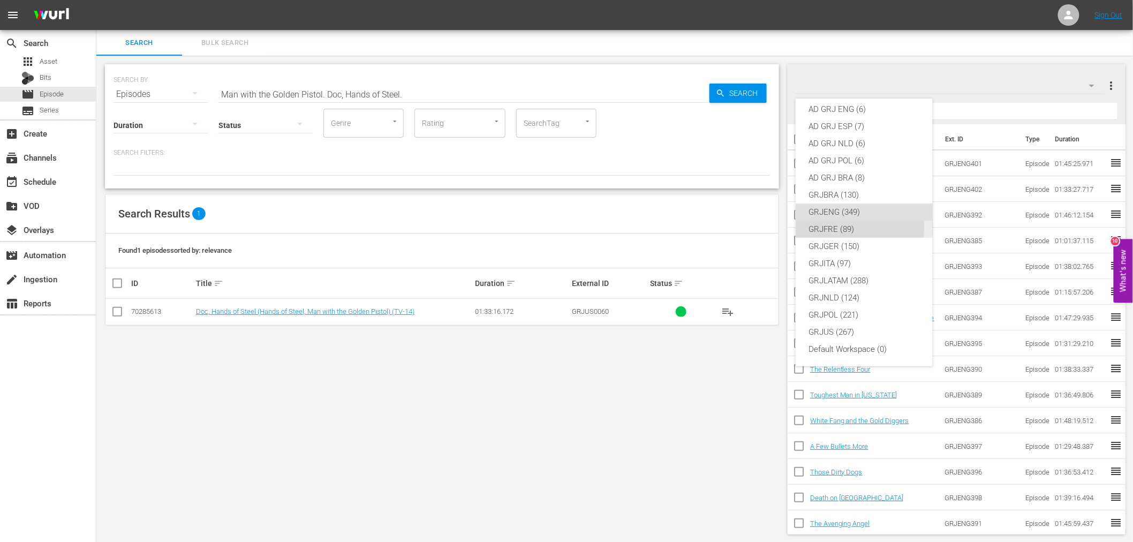
click at [849, 227] on div "GRJFRE (89)" at bounding box center [864, 229] width 111 height 17
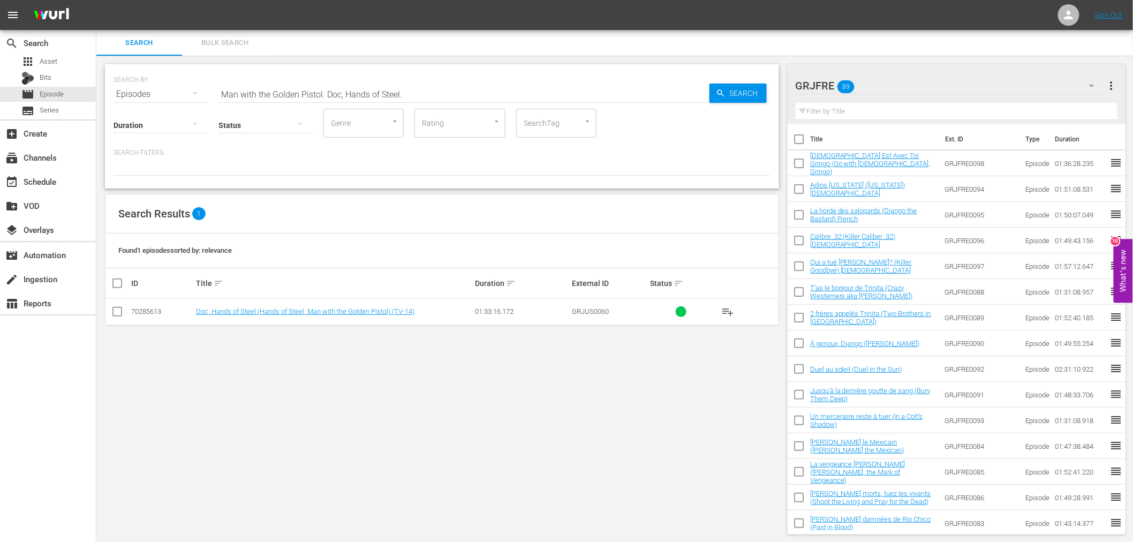
click at [891, 110] on input "text" at bounding box center [957, 111] width 322 height 17
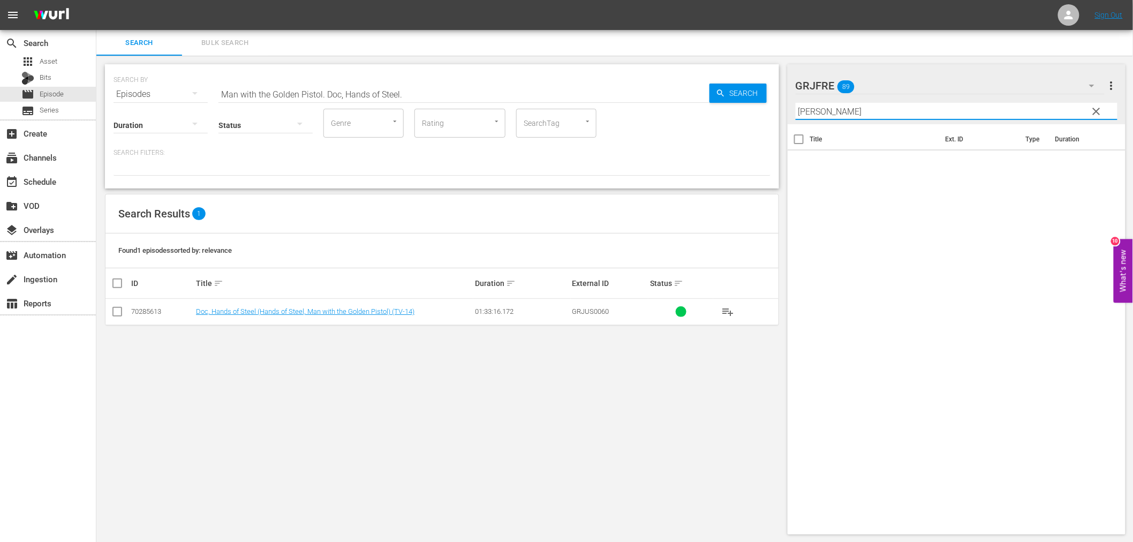
click at [524, 433] on div "SEARCH BY Search By Episodes Search ID, Title, Description, Keywords, or Catego…" at bounding box center [442, 299] width 692 height 487
click at [829, 110] on input "[PERSON_NAME]" at bounding box center [957, 111] width 322 height 17
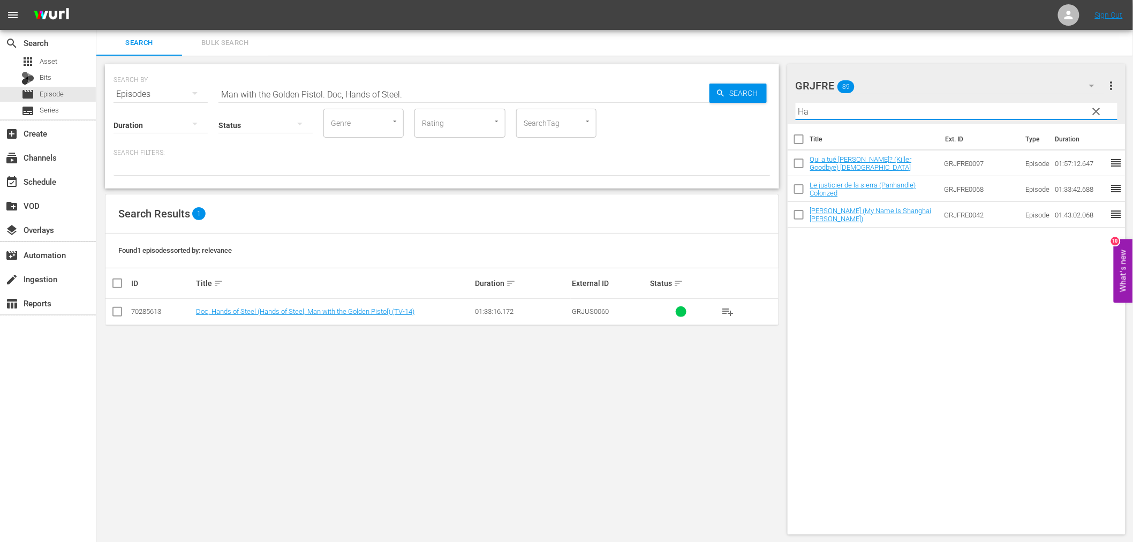
type input "H"
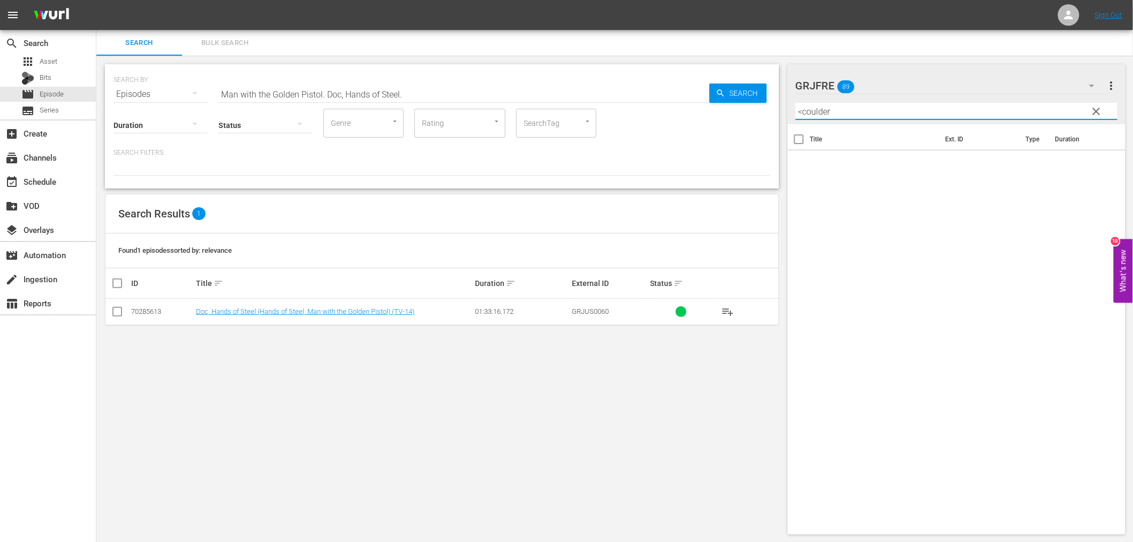
click at [803, 108] on input "<coulder" at bounding box center [957, 111] width 322 height 17
type input "coulder"
click at [1028, 109] on span "clear" at bounding box center [1096, 111] width 13 height 13
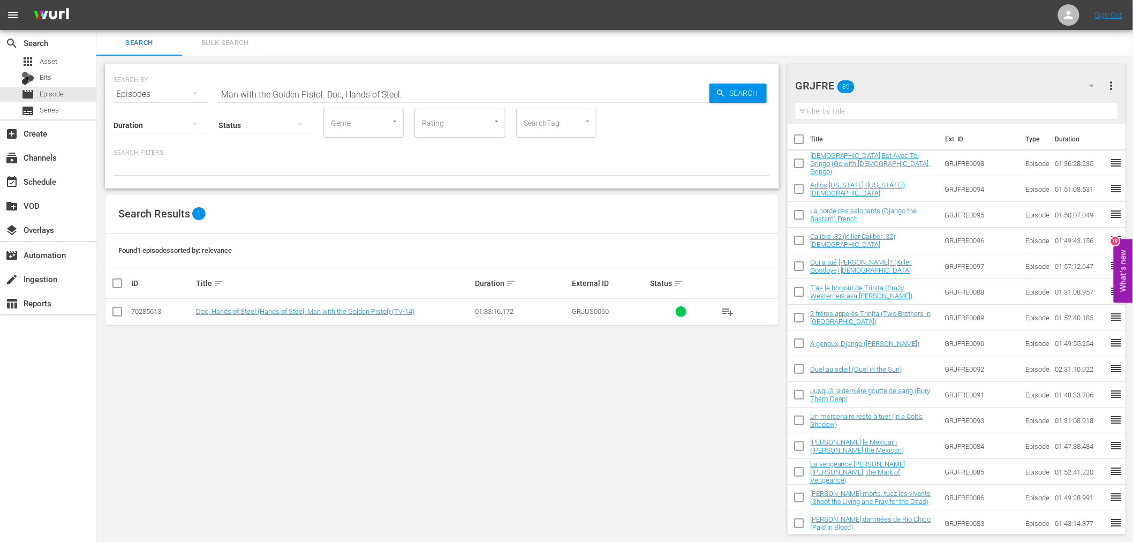
click at [866, 114] on input "text" at bounding box center [957, 111] width 322 height 17
paste input "In a Colt's Shadow"
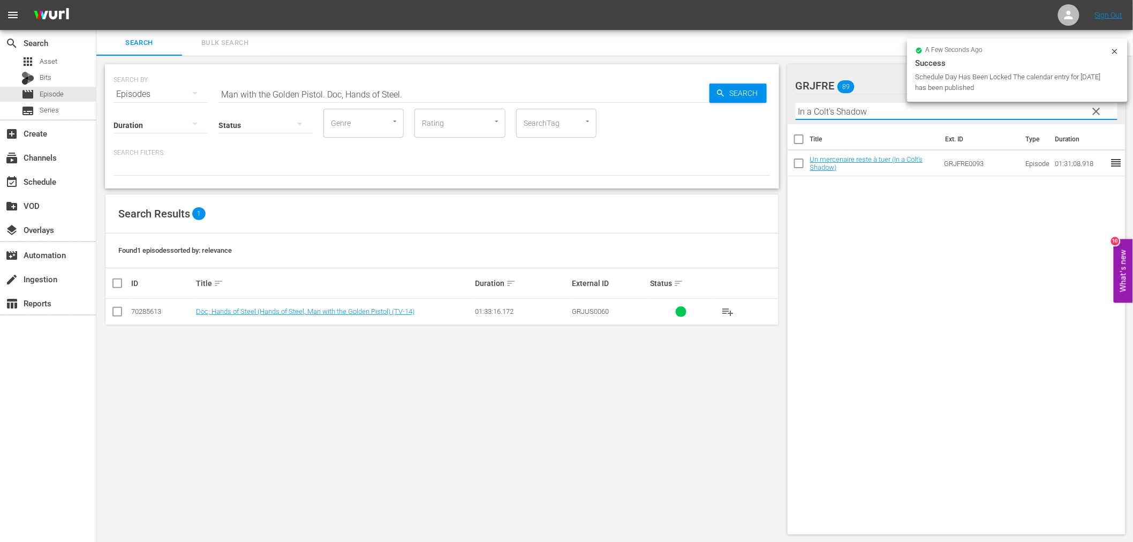
type input "In a Colt's Shadow"
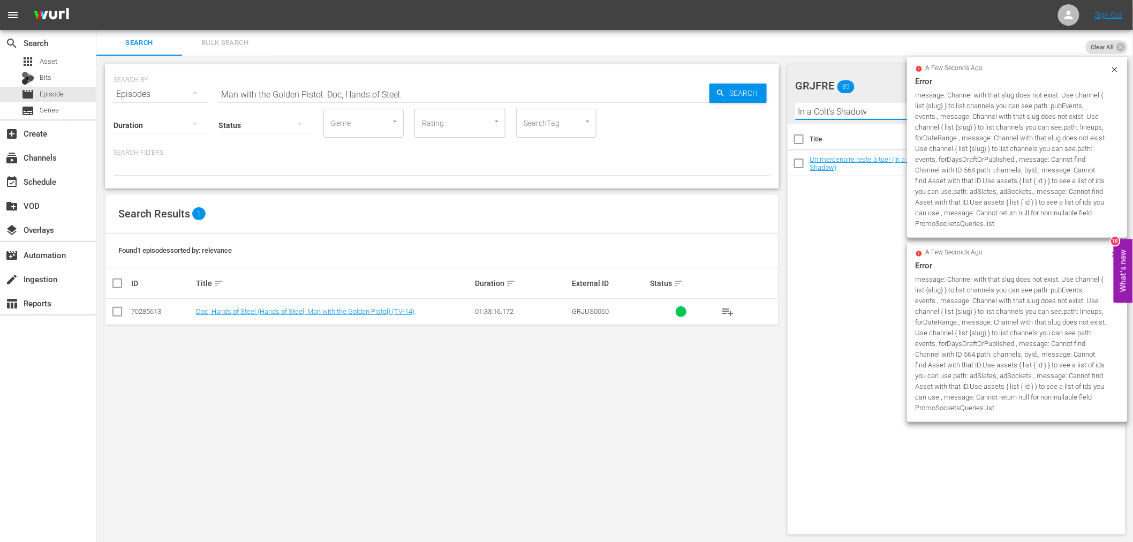
click at [839, 268] on div "Title Ext. ID Type Duration Un mercenaire reste à tuer (In a Colt's Shadow) GRJ…" at bounding box center [957, 327] width 339 height 406
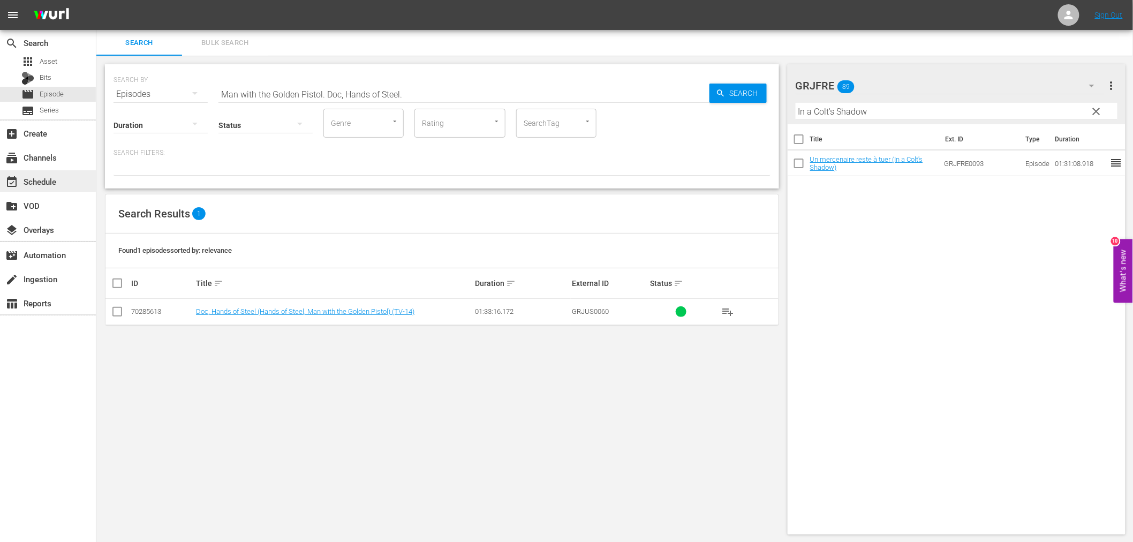
click at [72, 177] on div "event_available Schedule" at bounding box center [48, 180] width 96 height 21
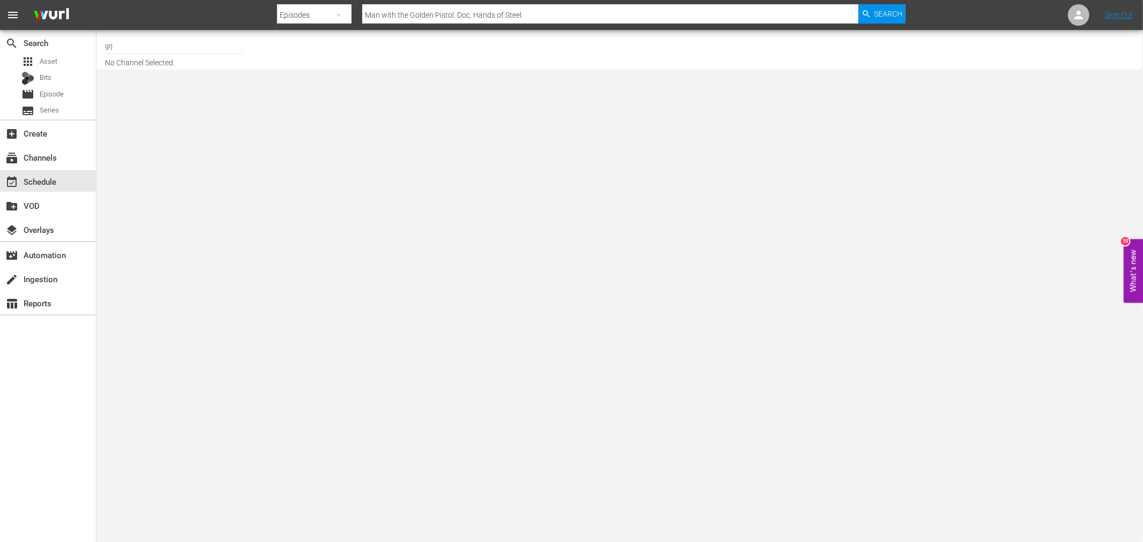
click at [152, 45] on input "grj" at bounding box center [173, 46] width 137 height 26
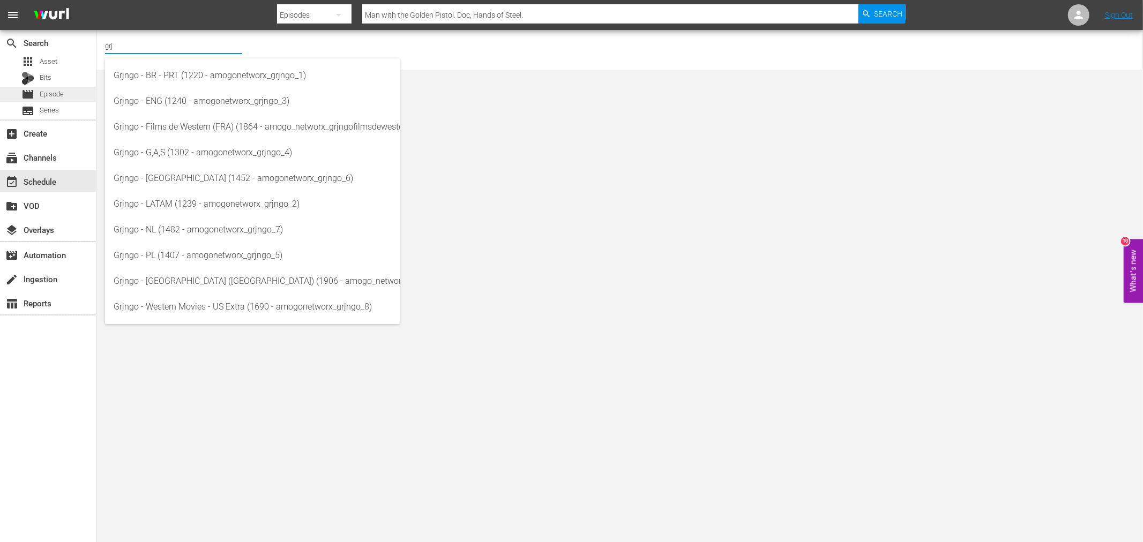
click at [50, 94] on span "Episode" at bounding box center [52, 94] width 24 height 11
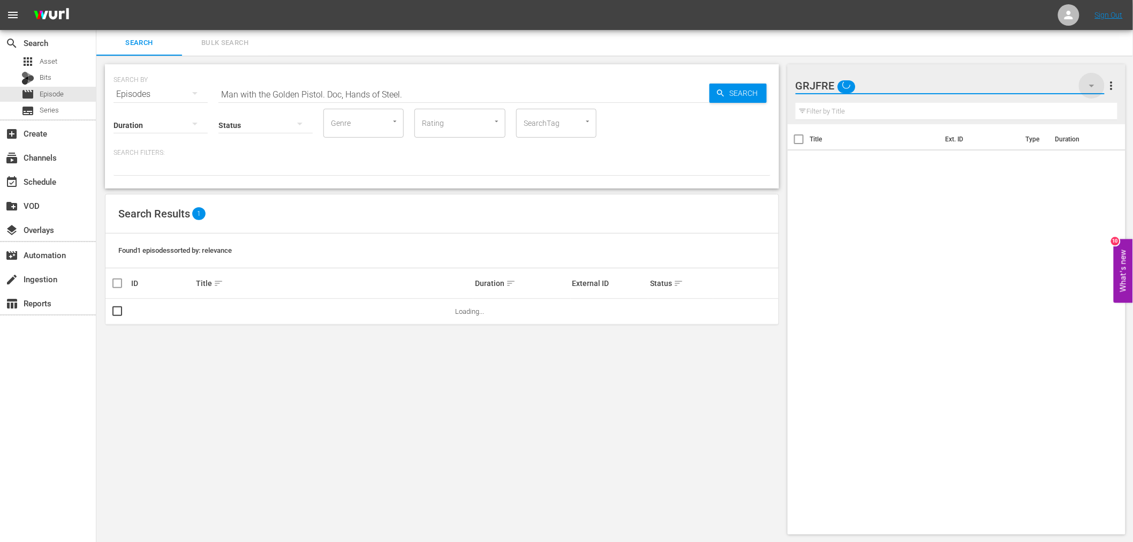
click at [1028, 87] on icon "button" at bounding box center [1092, 85] width 13 height 13
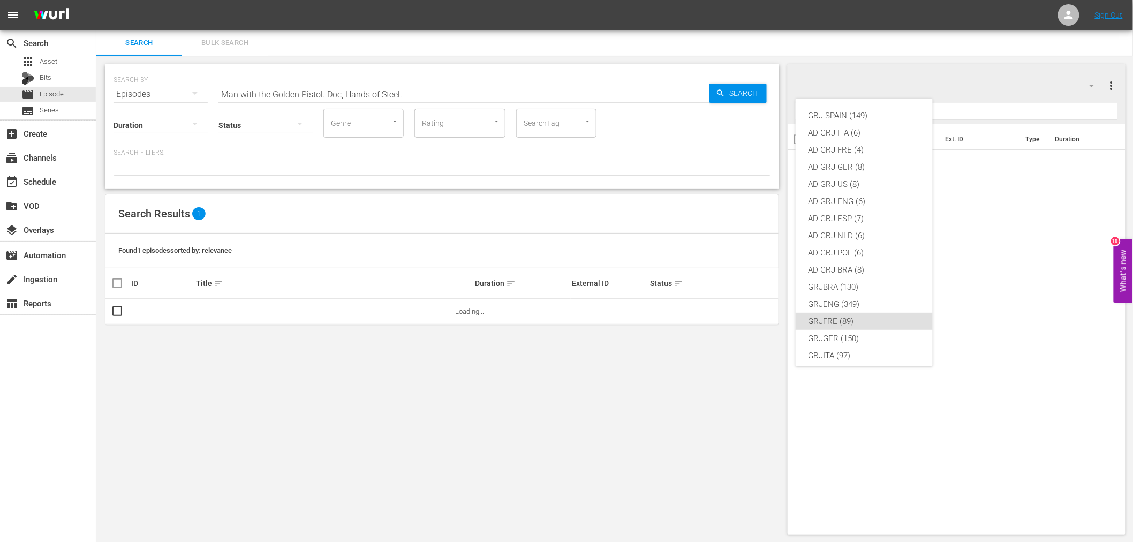
scroll to position [92, 0]
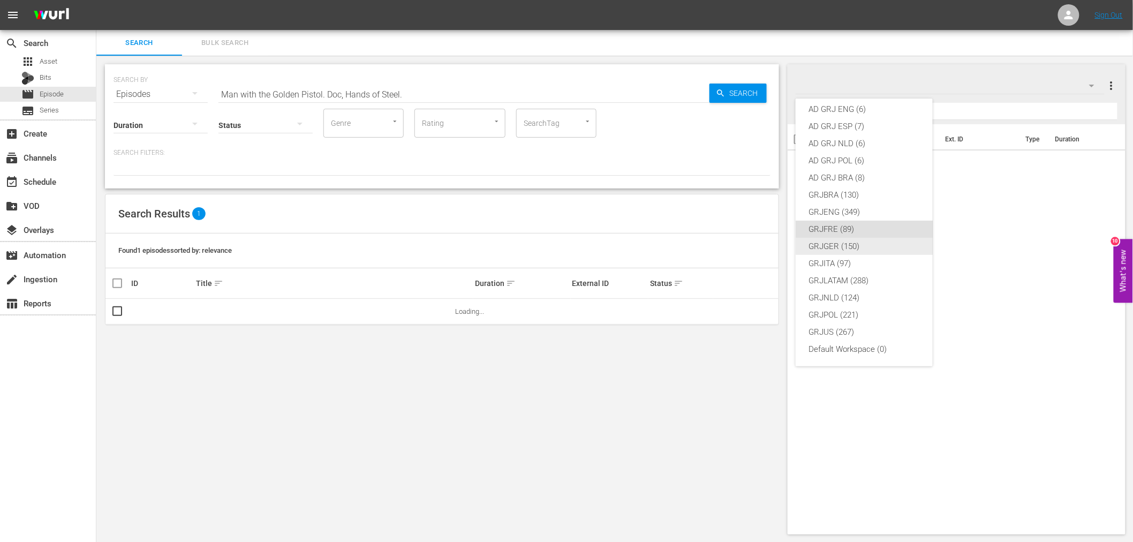
click at [855, 244] on div "GRJGER (150)" at bounding box center [864, 246] width 111 height 17
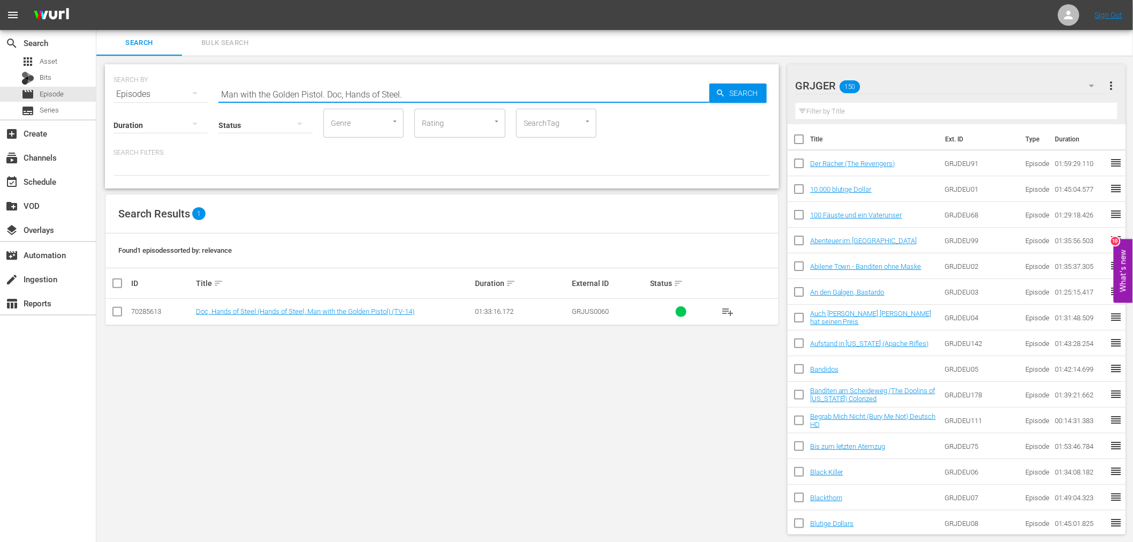
drag, startPoint x: 421, startPoint y: 86, endPoint x: 236, endPoint y: 86, distance: 184.8
click at [217, 83] on div "SEARCH BY Search By Episodes Search ID, Title, Description, Keywords, or Catego…" at bounding box center [442, 88] width 657 height 39
click at [826, 109] on input "text" at bounding box center [957, 111] width 322 height 17
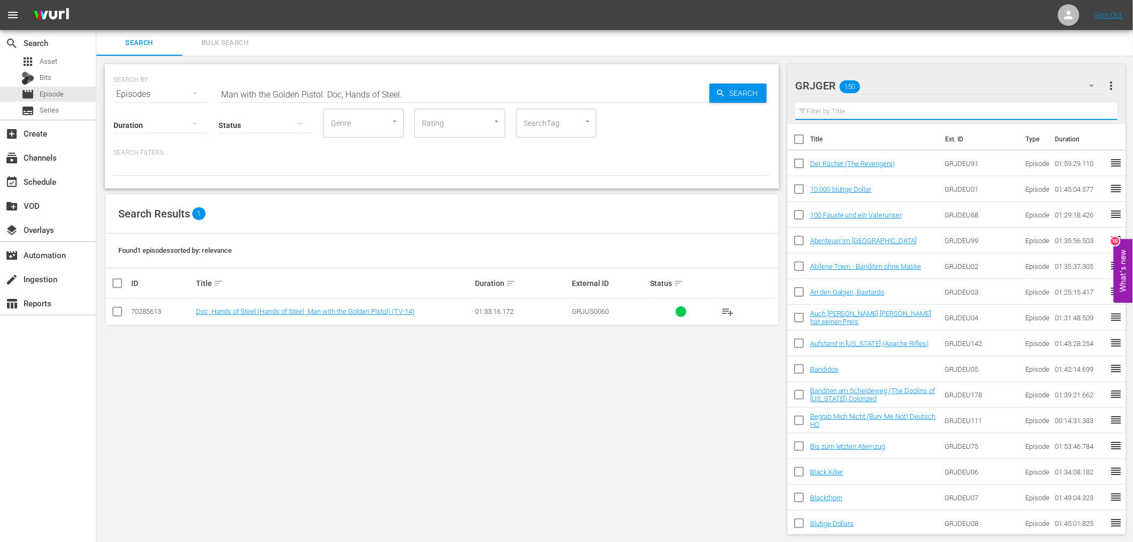
paste input "The Doolins of [US_STATE]"
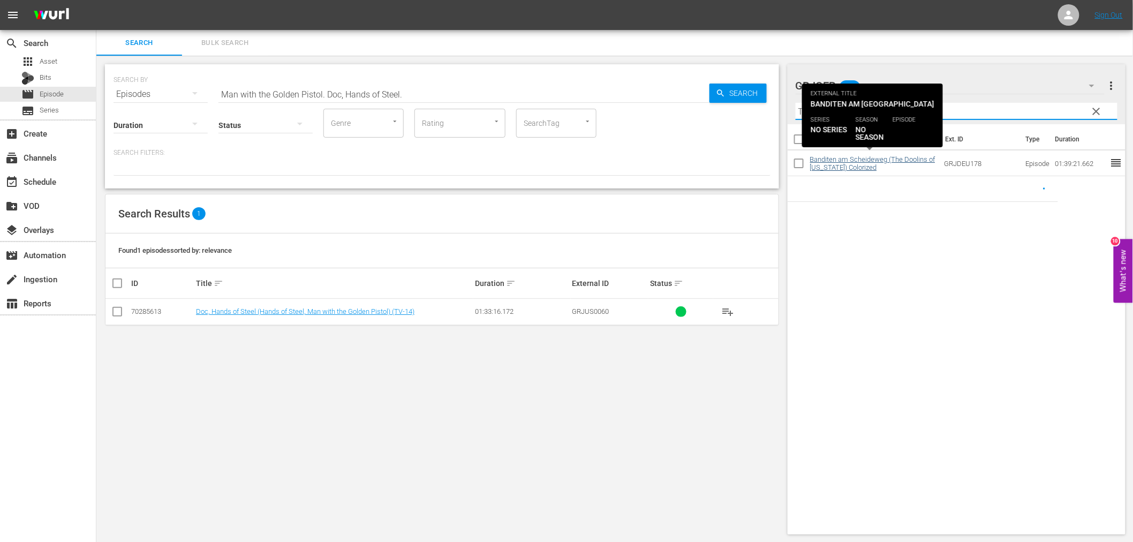
type input "The Doolins of [US_STATE]"
click at [839, 159] on link "Banditen am Scheideweg (The Doolins of [US_STATE]) Colorized" at bounding box center [872, 163] width 125 height 16
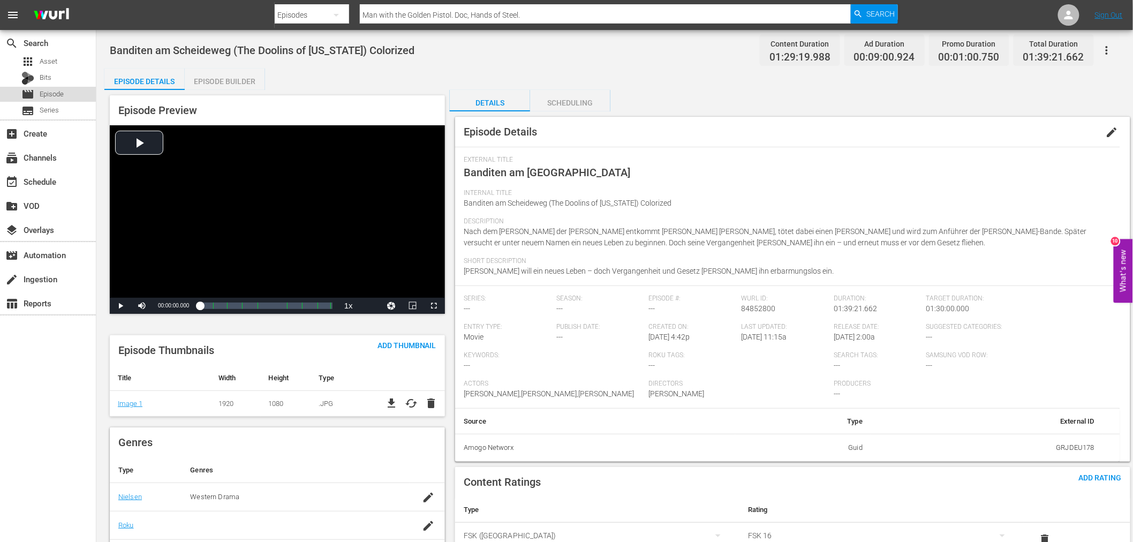
click at [54, 96] on span "Episode" at bounding box center [52, 94] width 24 height 11
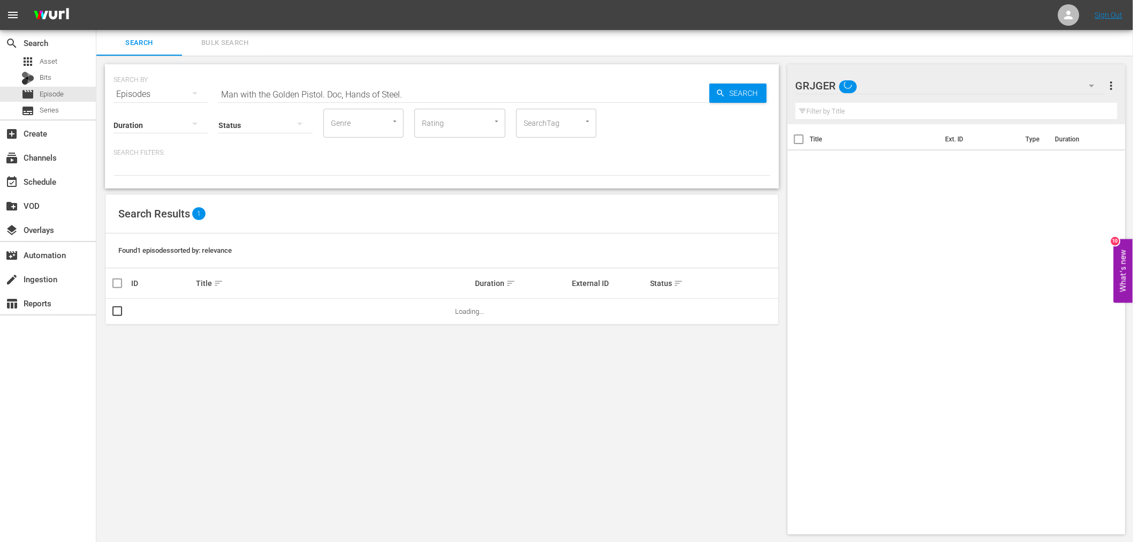
click at [861, 109] on input "text" at bounding box center [957, 111] width 322 height 17
paste input "The Oil, the Baby and the Transylvanians"
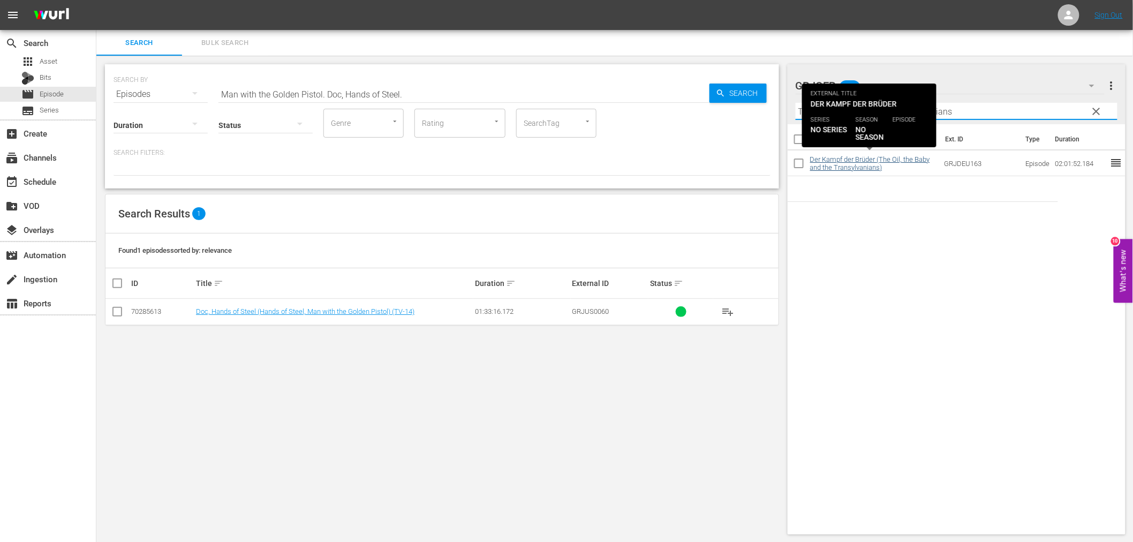
type input "The Oil, the Baby and the Transylvanians"
click at [864, 161] on link "Der Kampf der Brüder (The Oil, the Baby and the Transylvanians)" at bounding box center [870, 163] width 120 height 16
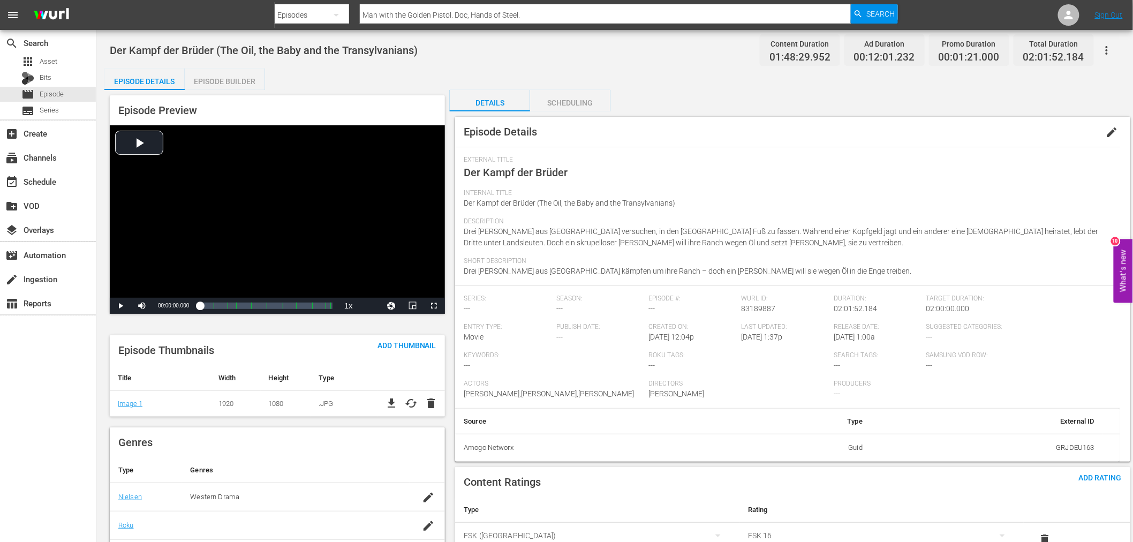
click at [204, 78] on div "Episode Builder" at bounding box center [225, 82] width 80 height 26
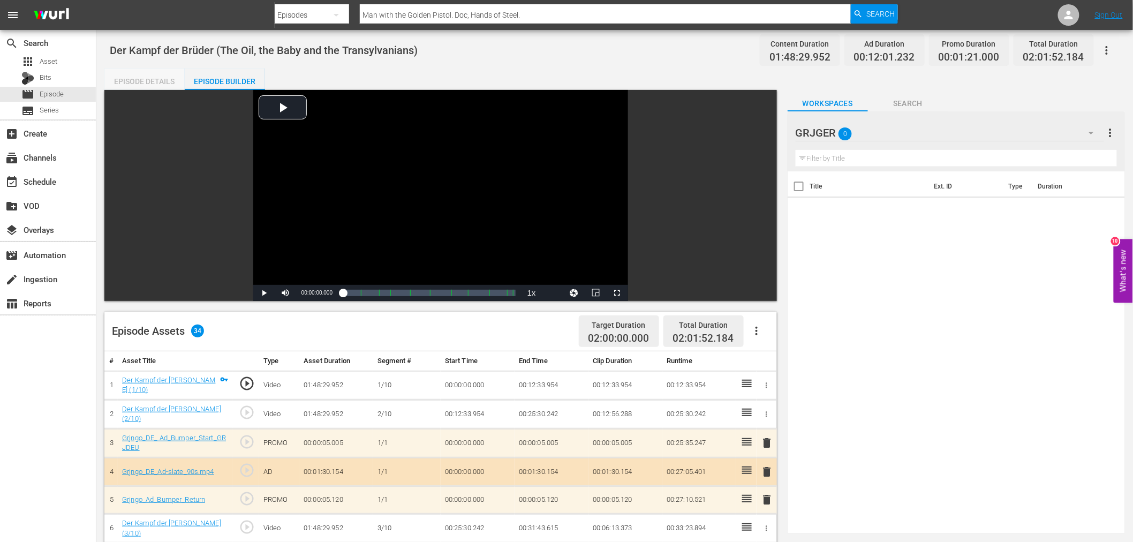
click at [142, 76] on div "Episode Details" at bounding box center [144, 82] width 80 height 26
